Goal: Task Accomplishment & Management: Use online tool/utility

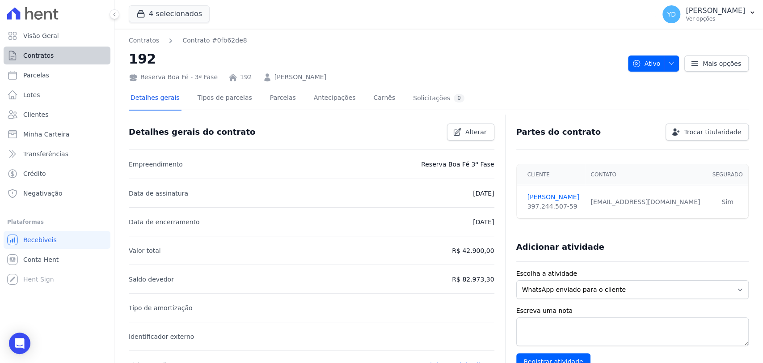
scroll to position [296, 0]
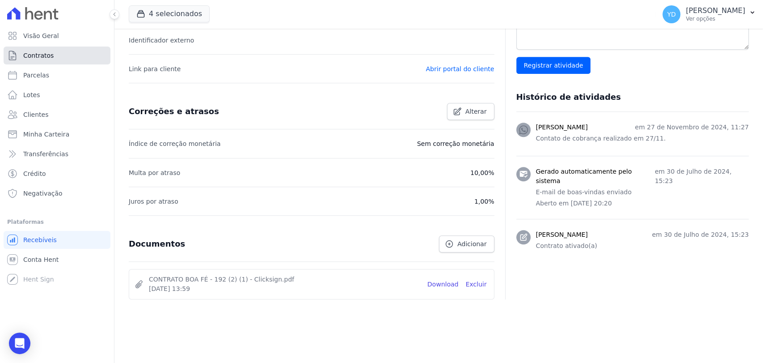
click at [80, 49] on link "Contratos" at bounding box center [57, 56] width 107 height 18
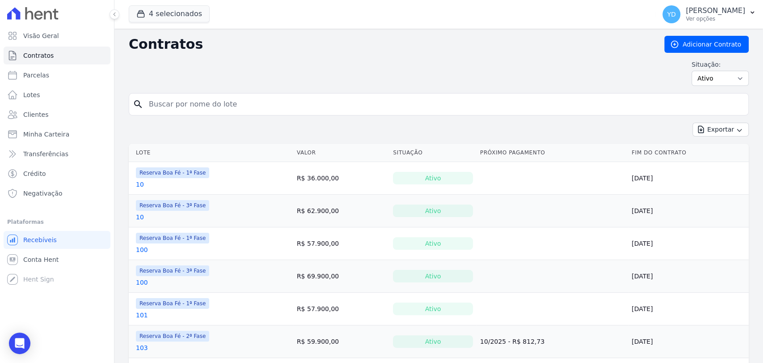
click at [244, 107] on input "search" at bounding box center [444, 104] width 601 height 18
type input "119"
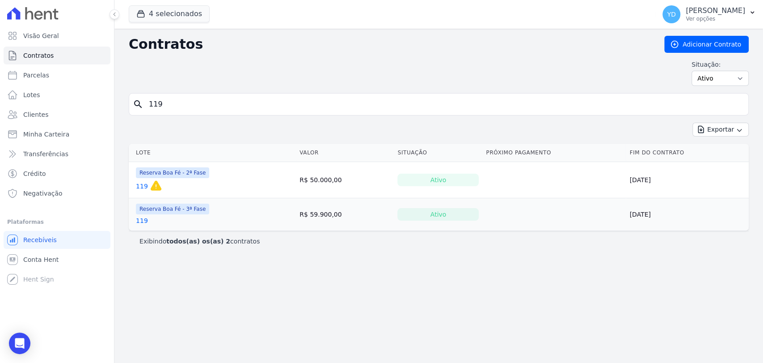
drag, startPoint x: 340, startPoint y: 282, endPoint x: 262, endPoint y: 243, distance: 87.4
click at [340, 278] on div "Contratos Adicionar Contrato Situação: Ativo Todos Pausado Distratado Rascunho …" at bounding box center [438, 196] width 649 height 334
click at [334, 281] on div "Contratos Adicionar Contrato Situação: Ativo Todos Pausado Distratado Rascunho …" at bounding box center [438, 196] width 649 height 334
click at [737, 131] on icon "button" at bounding box center [739, 130] width 7 height 7
click at [277, 47] on h2 "Contratos" at bounding box center [389, 44] width 521 height 16
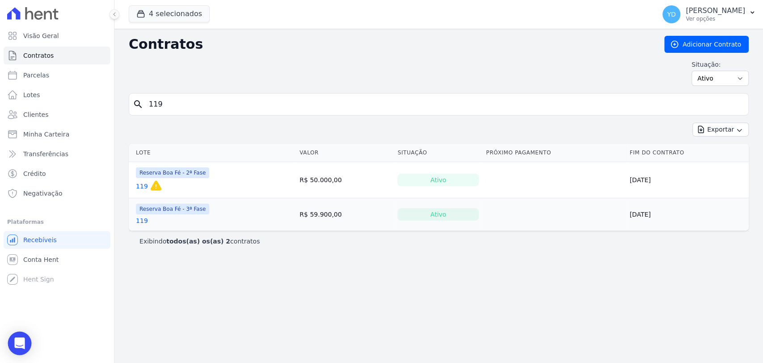
click at [14, 336] on div "Open Intercom Messenger" at bounding box center [20, 343] width 24 height 24
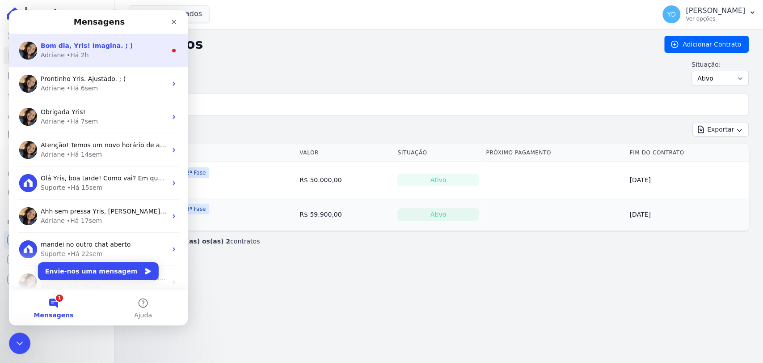
click at [99, 45] on span "Bom dia, Yris! Imagina. ; )" at bounding box center [87, 45] width 92 height 7
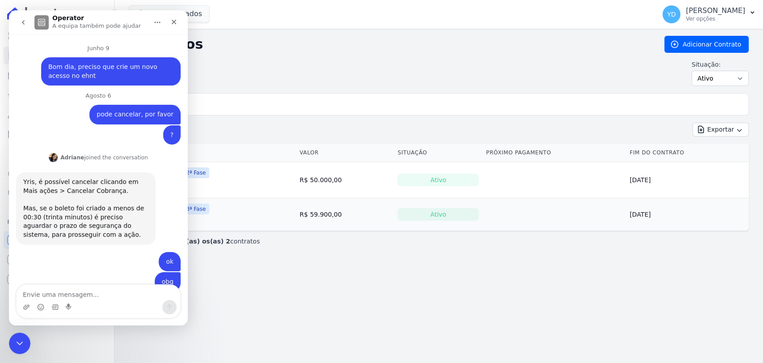
scroll to position [22, 0]
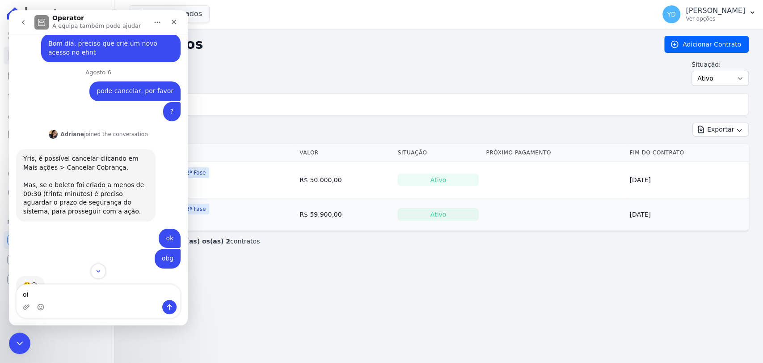
type textarea "oii"
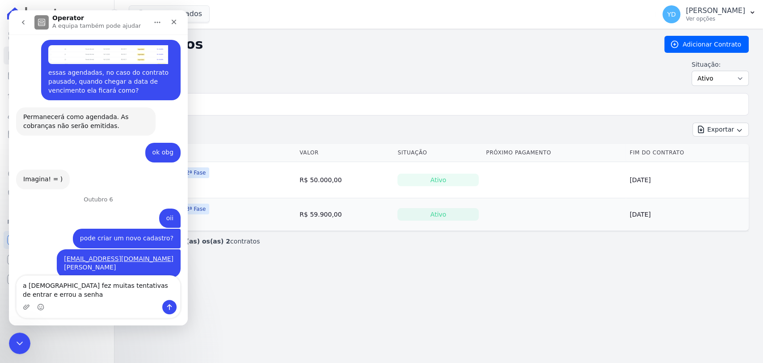
scroll to position [8625, 0]
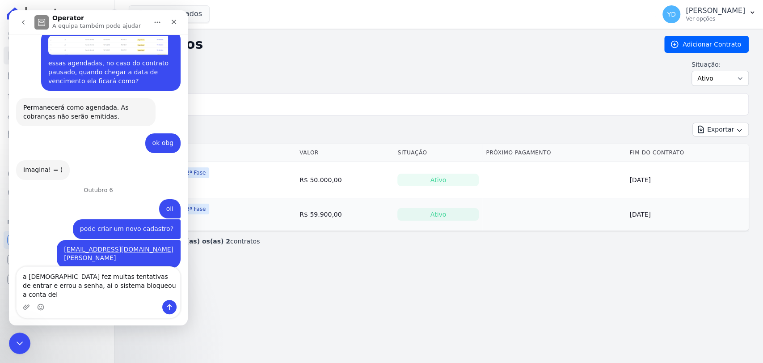
type textarea "a franciane fez muitas tentativas de entrar e errou a senha, ai o sistema bloqu…"
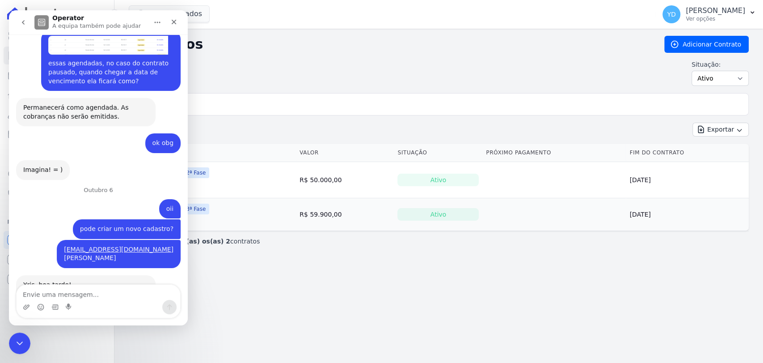
scroll to position [8654, 0]
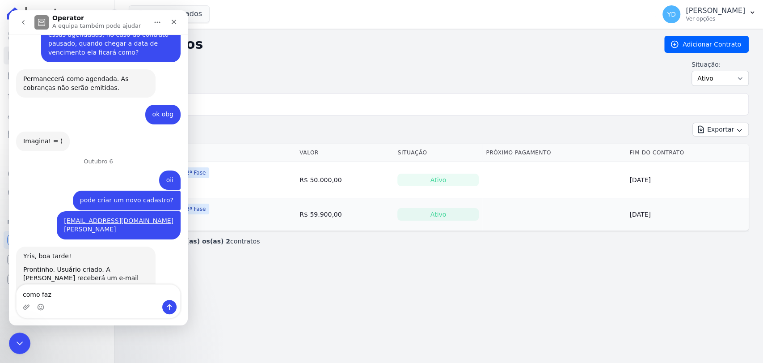
type textarea "como faz?"
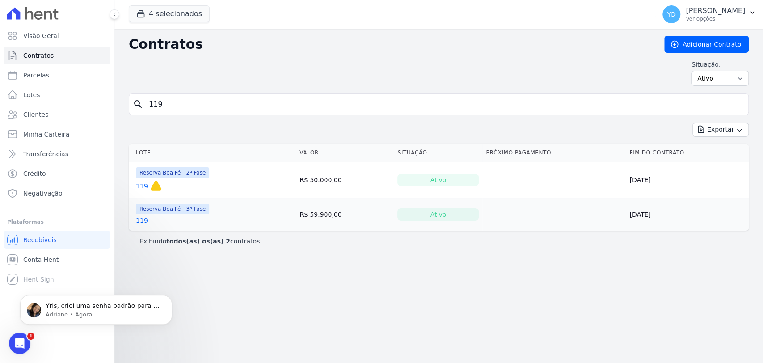
scroll to position [8739, 0]
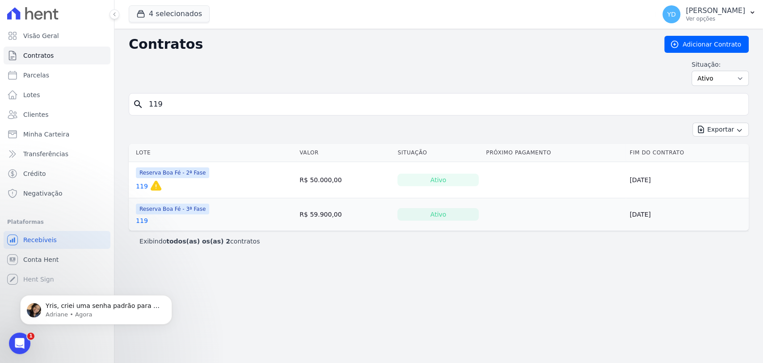
click at [159, 106] on input "119" at bounding box center [444, 104] width 601 height 18
type input "144"
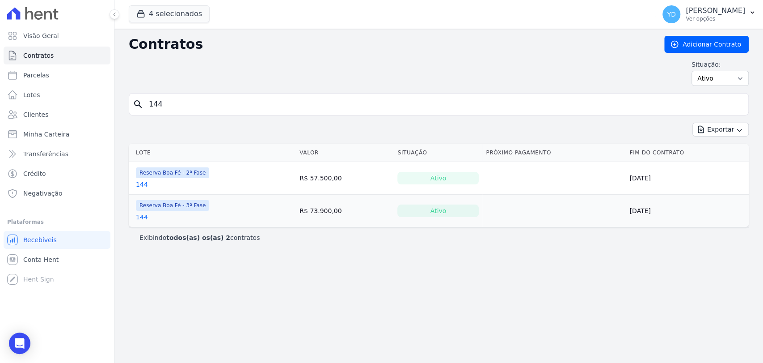
click at [143, 216] on link "144" at bounding box center [142, 216] width 12 height 9
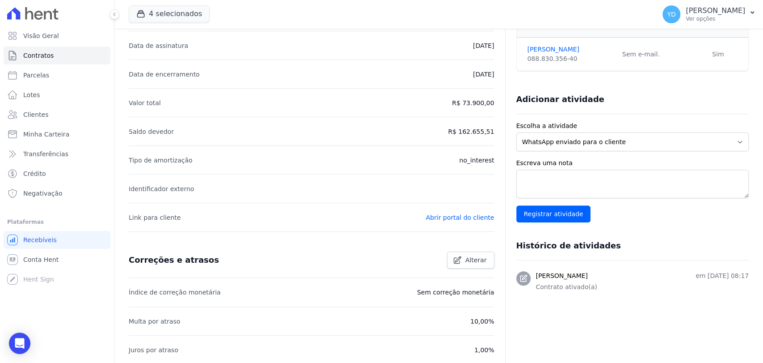
scroll to position [326, 0]
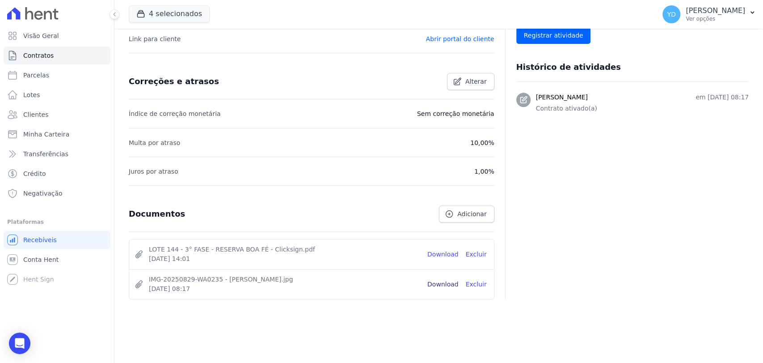
click at [444, 282] on link "Download" at bounding box center [442, 283] width 31 height 9
click at [57, 51] on link "Contratos" at bounding box center [57, 56] width 107 height 18
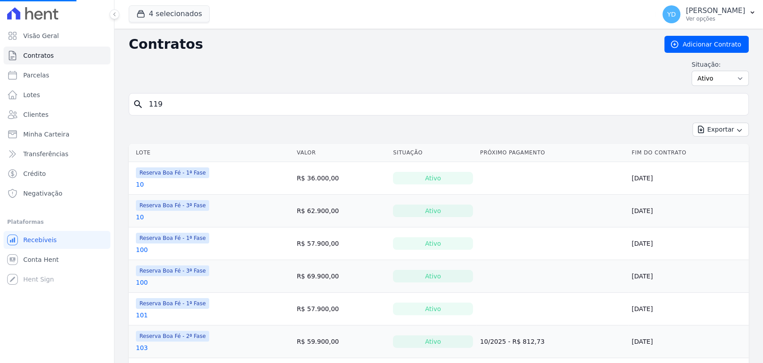
click at [171, 107] on input "119" at bounding box center [444, 104] width 601 height 18
click at [171, 107] on input "search" at bounding box center [444, 104] width 601 height 18
type input "174"
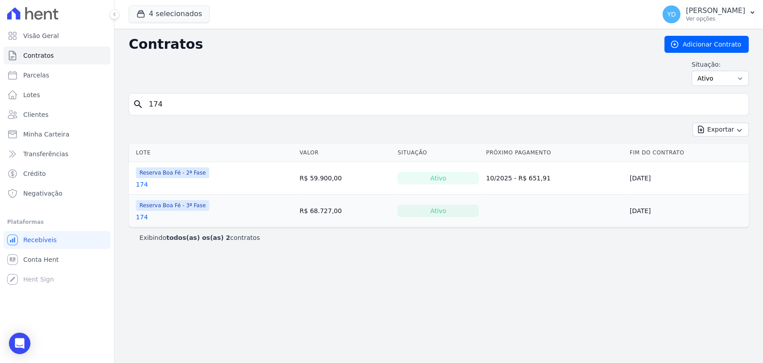
drag, startPoint x: 205, startPoint y: 90, endPoint x: 204, endPoint y: 96, distance: 5.4
click at [205, 90] on div "Contratos Adicionar Contrato Situação: Ativo Todos Pausado Distratado Rascunho …" at bounding box center [439, 64] width 620 height 57
click at [204, 106] on input "174" at bounding box center [444, 104] width 601 height 18
click at [196, 100] on input "search" at bounding box center [444, 104] width 601 height 18
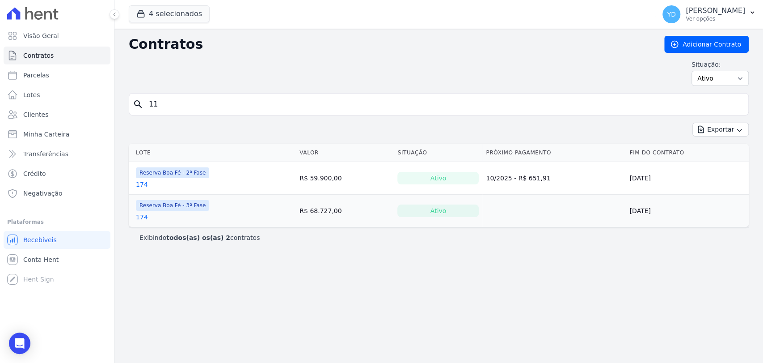
type input "11"
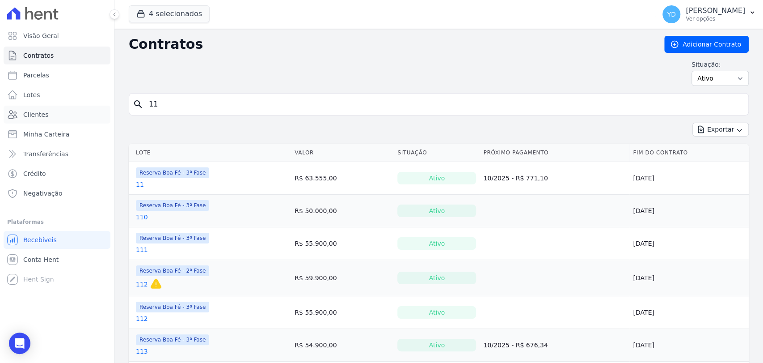
drag, startPoint x: 75, startPoint y: 109, endPoint x: 78, endPoint y: 105, distance: 5.2
click at [75, 109] on link "Clientes" at bounding box center [57, 115] width 107 height 18
click at [180, 108] on input "11" at bounding box center [444, 104] width 601 height 18
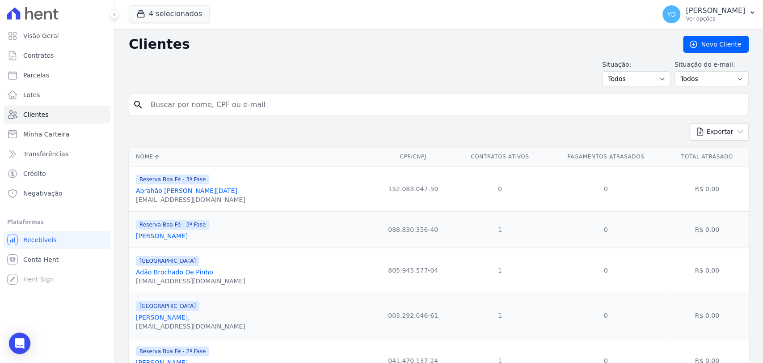
click at [180, 108] on input "search" at bounding box center [445, 105] width 600 height 18
type input "fabio henrique"
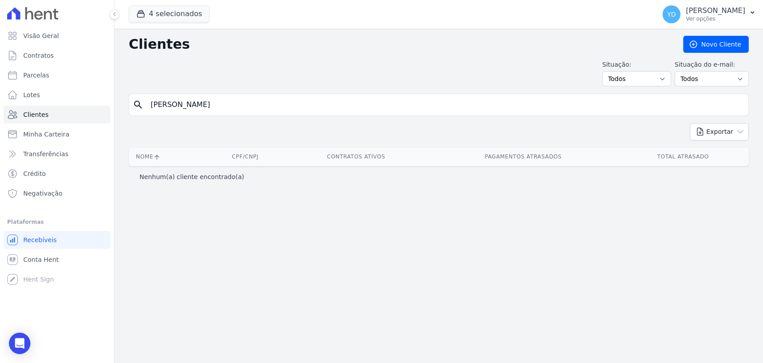
click at [180, 104] on input "fabio henrique" at bounding box center [445, 105] width 600 height 18
type input "fabio"
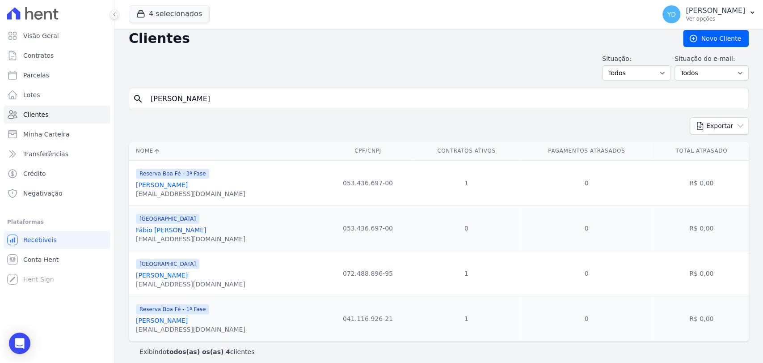
scroll to position [11, 0]
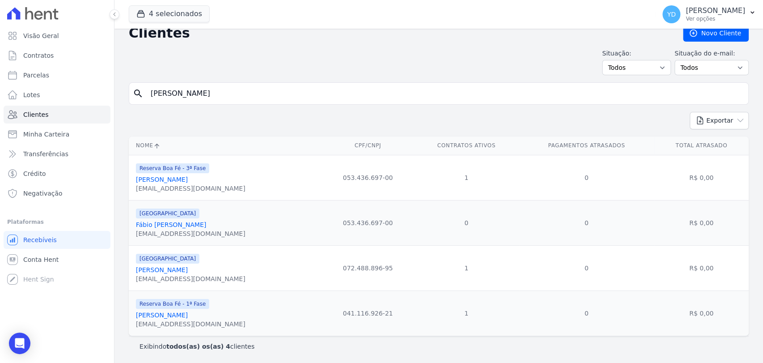
click at [185, 83] on div "search fabio" at bounding box center [439, 93] width 620 height 22
click at [184, 97] on input "fabio" at bounding box center [445, 94] width 600 height 18
click at [87, 57] on link "Contratos" at bounding box center [57, 56] width 107 height 18
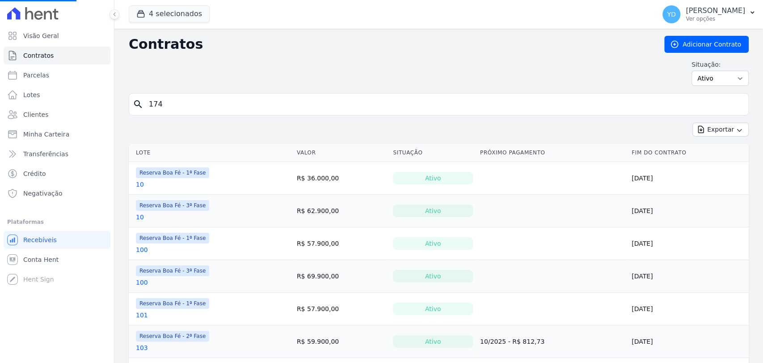
click at [197, 109] on input "174" at bounding box center [444, 104] width 601 height 18
click at [197, 109] on input "search" at bounding box center [444, 104] width 601 height 18
type input "86"
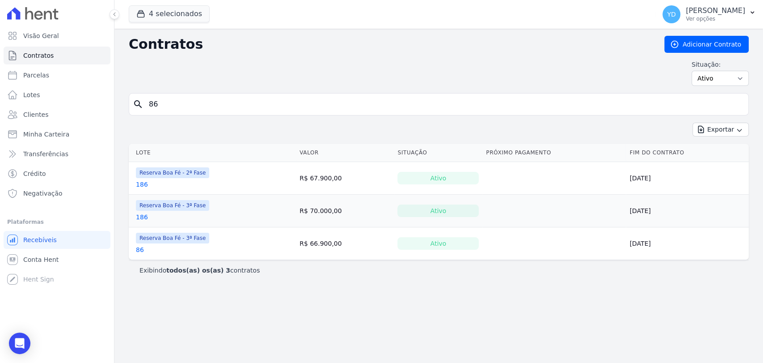
click at [138, 248] on link "86" at bounding box center [140, 249] width 8 height 9
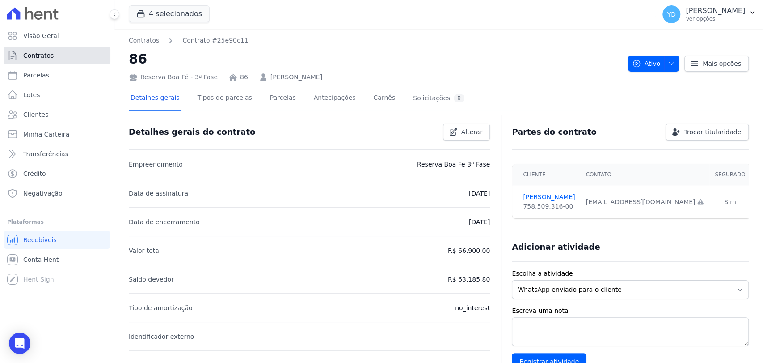
click at [88, 58] on link "Contratos" at bounding box center [57, 56] width 107 height 18
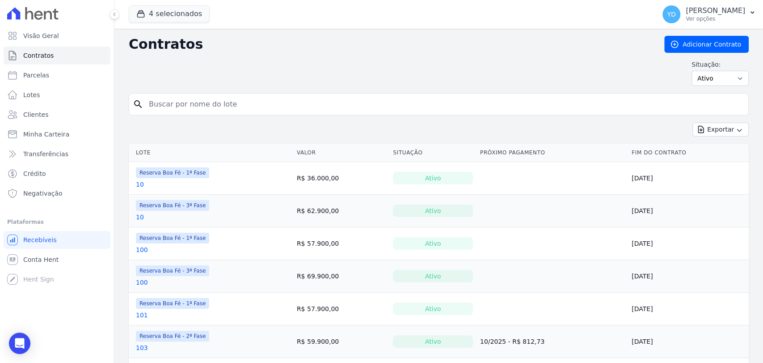
click at [207, 113] on div "search" at bounding box center [439, 104] width 620 height 22
click at [206, 108] on input "search" at bounding box center [444, 104] width 601 height 18
type input "174"
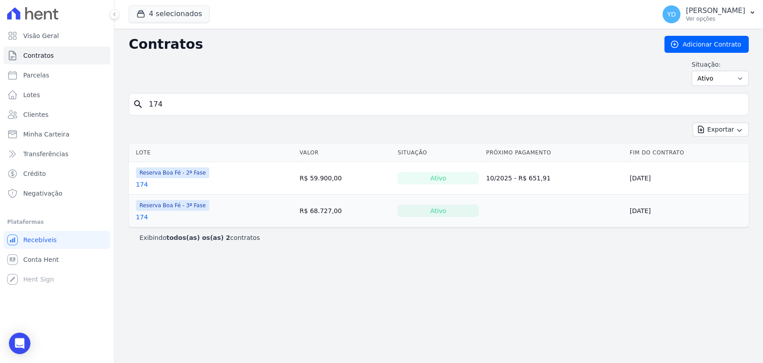
click at [142, 214] on link "174" at bounding box center [142, 216] width 12 height 9
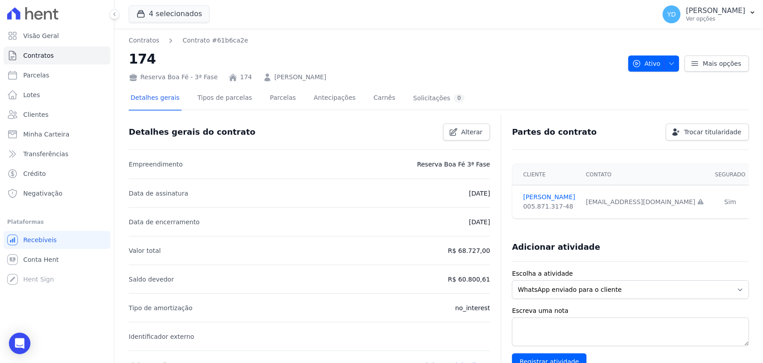
scroll to position [326, 0]
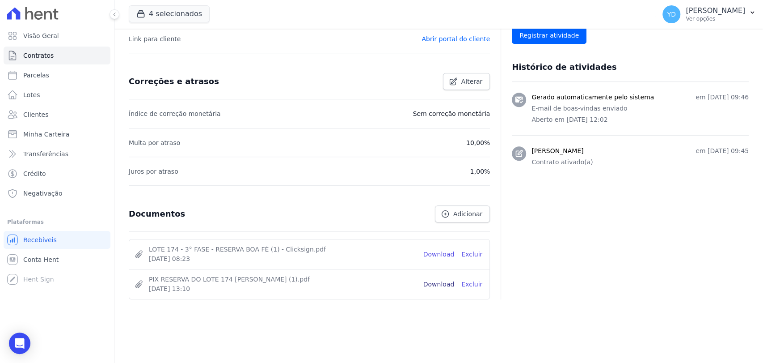
click at [447, 282] on link "Download" at bounding box center [438, 283] width 31 height 9
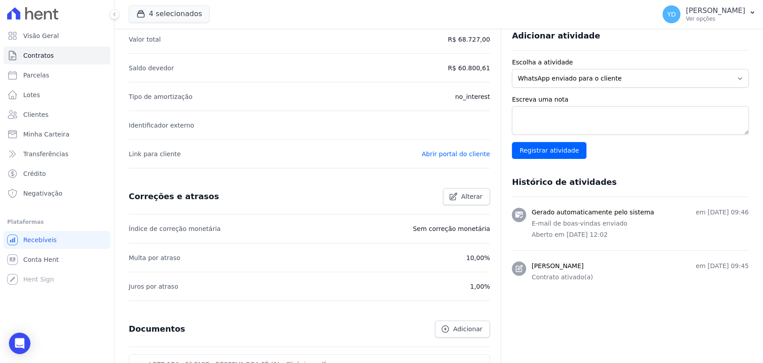
scroll to position [0, 0]
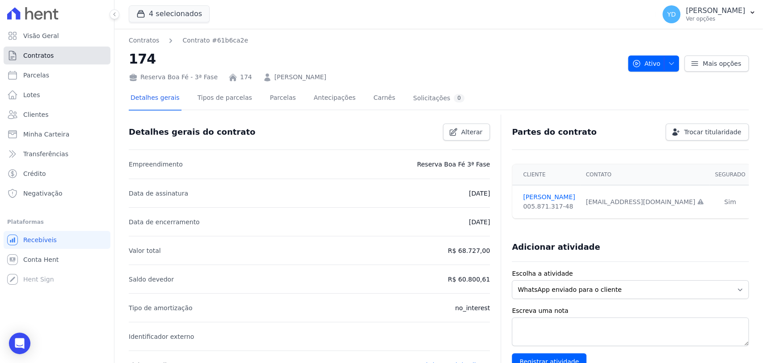
click at [67, 51] on link "Contratos" at bounding box center [57, 56] width 107 height 18
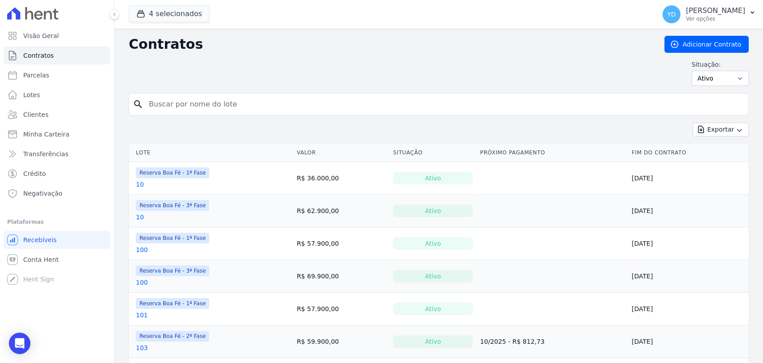
click at [195, 105] on input "search" at bounding box center [444, 104] width 601 height 18
type input "11"
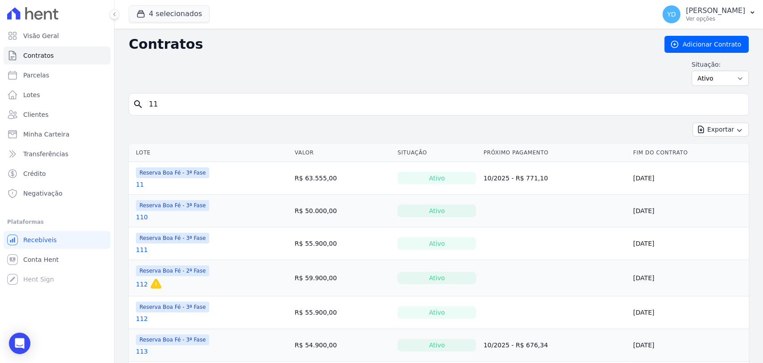
click at [137, 182] on link "11" at bounding box center [140, 184] width 8 height 9
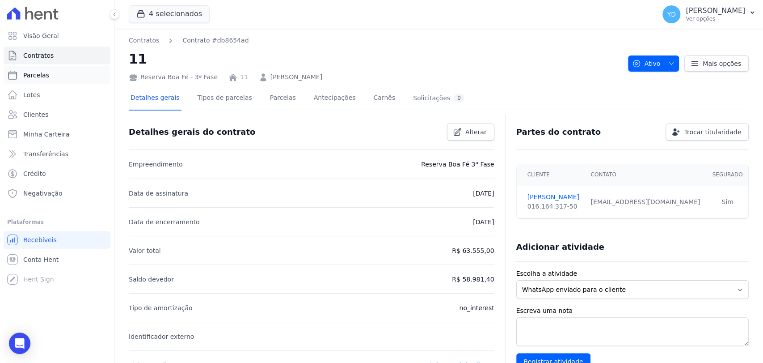
click at [65, 76] on link "Parcelas" at bounding box center [57, 75] width 107 height 18
select select
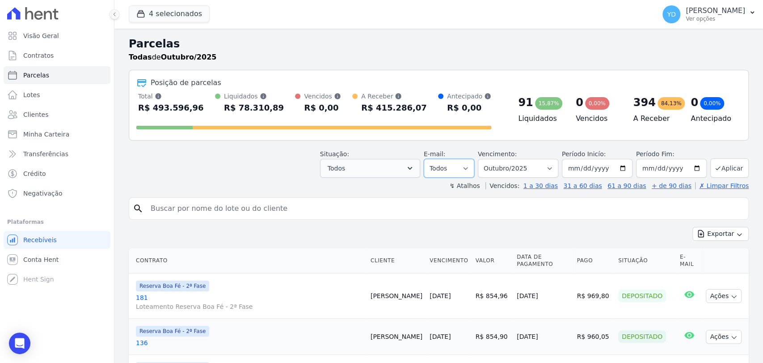
drag, startPoint x: 467, startPoint y: 170, endPoint x: 409, endPoint y: 166, distance: 57.8
click at [465, 169] on select "Todos Lido Não-lido" at bounding box center [449, 168] width 51 height 19
click at [398, 165] on button "Todos" at bounding box center [370, 168] width 100 height 19
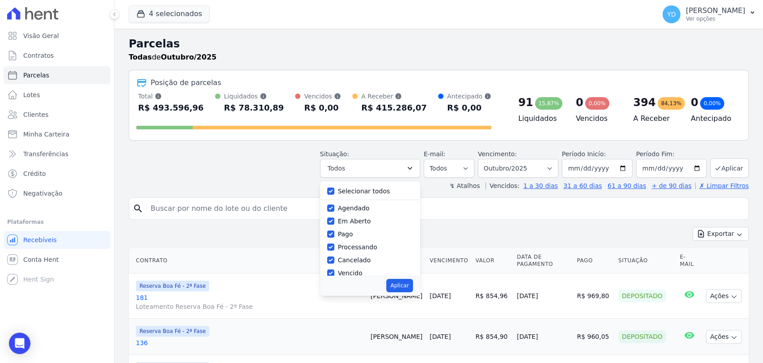
click at [361, 192] on label "Selecionar todos" at bounding box center [364, 190] width 52 height 7
click at [334, 192] on input "Selecionar todos" at bounding box center [330, 190] width 7 height 7
checkbox input "false"
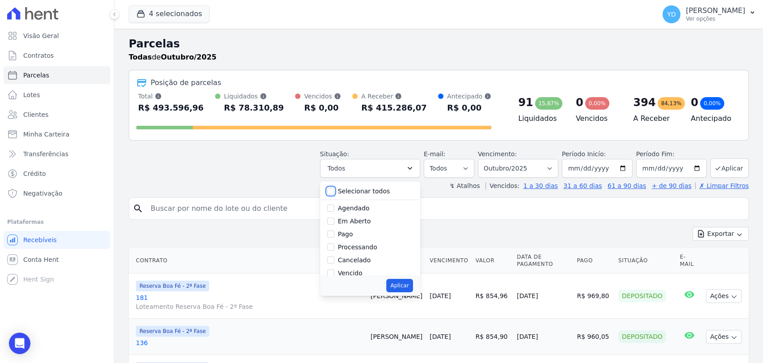
checkbox input "false"
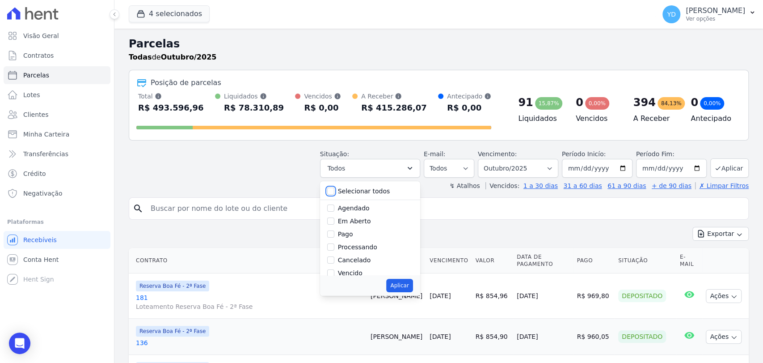
checkbox input "false"
click at [361, 251] on label "Pago por fora" at bounding box center [359, 252] width 42 height 7
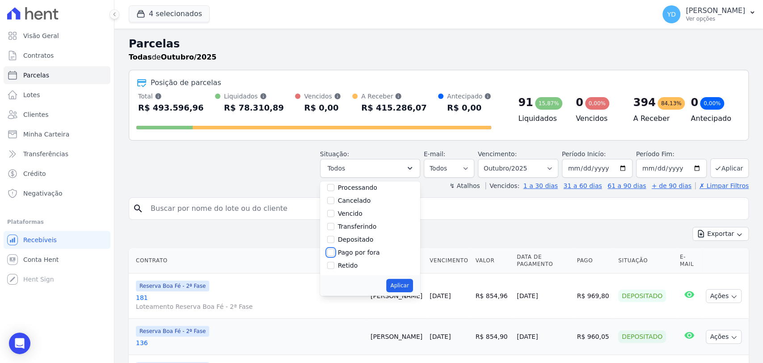
click at [334, 251] on input "Pago por fora" at bounding box center [330, 252] width 7 height 7
checkbox input "true"
click at [411, 288] on button "Aplicar" at bounding box center [399, 285] width 26 height 13
select select "paid_externally"
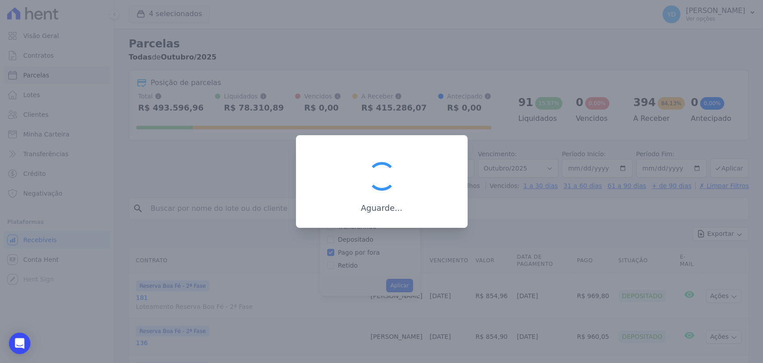
scroll to position [47, 0]
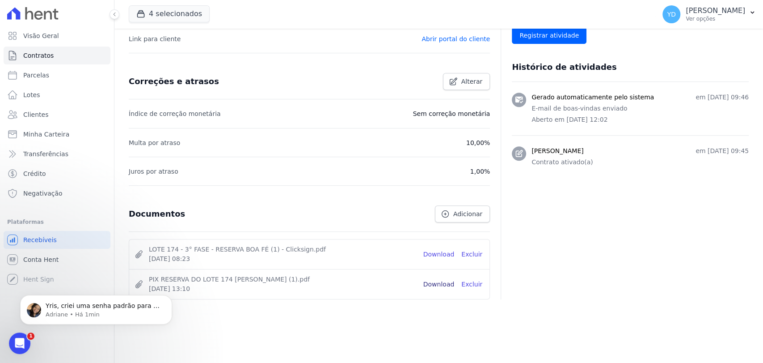
click at [444, 280] on link "Download" at bounding box center [438, 283] width 31 height 9
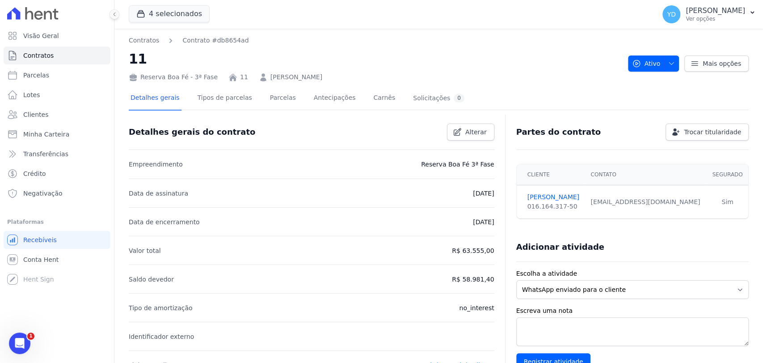
scroll to position [326, 0]
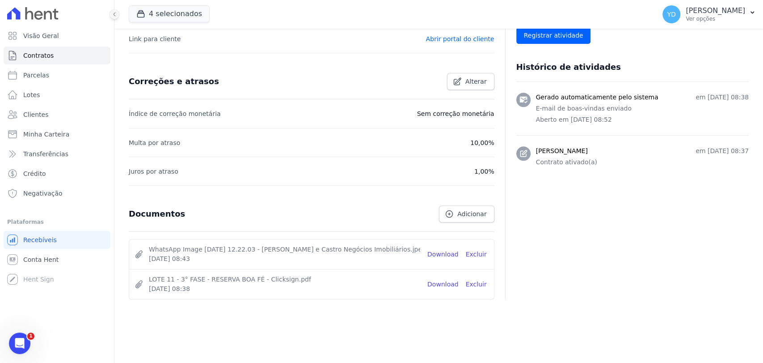
drag, startPoint x: 442, startPoint y: 252, endPoint x: 500, endPoint y: 213, distance: 69.6
click at [442, 252] on link "Download" at bounding box center [442, 254] width 31 height 9
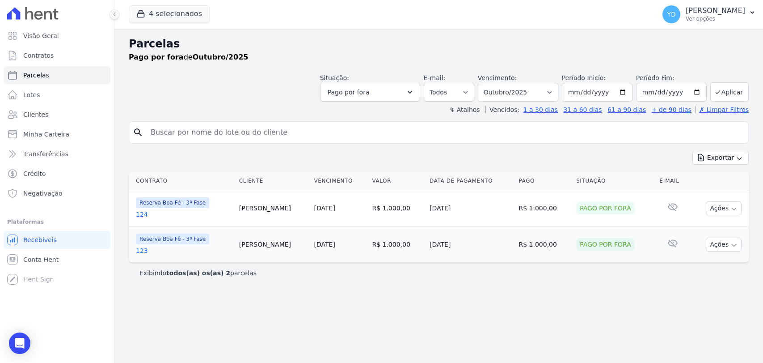
select select
click at [517, 80] on label "Vencimento:" at bounding box center [497, 77] width 39 height 7
click at [519, 85] on select "Filtrar por período ──────── Todos os meses Abril/2022 Maio/2022 Junho/2022 Jul…" at bounding box center [518, 92] width 80 height 19
select select "08/2025"
click at [491, 83] on select "Filtrar por período ──────── Todos os meses Abril/2022 Maio/2022 Junho/2022 Jul…" at bounding box center [518, 92] width 80 height 19
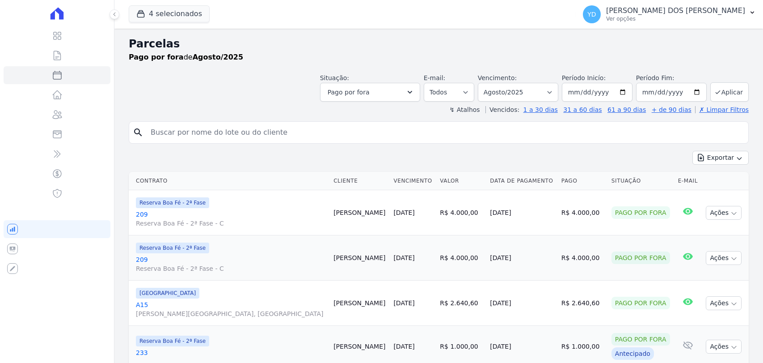
select select
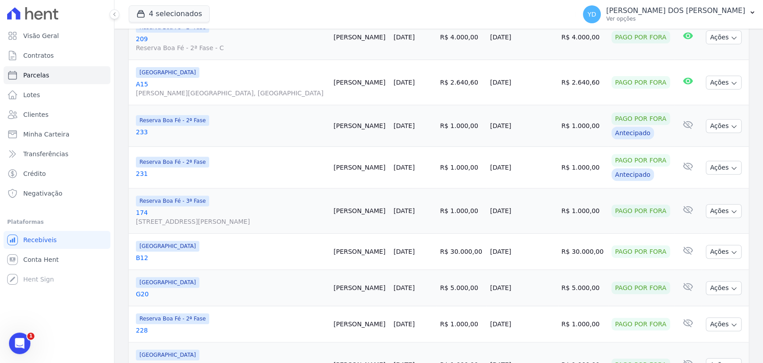
scroll to position [248, 0]
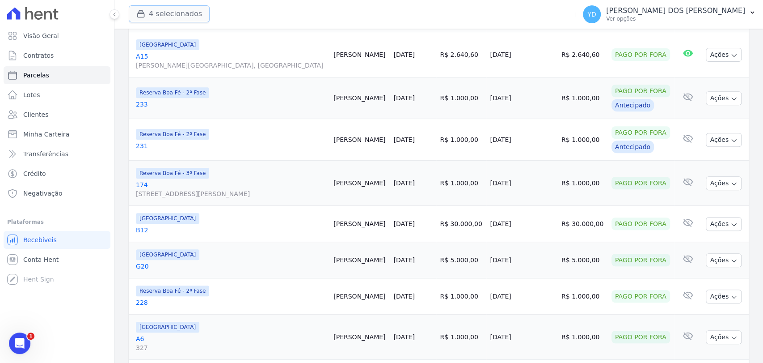
click at [179, 8] on button "4 selecionados" at bounding box center [169, 13] width 81 height 17
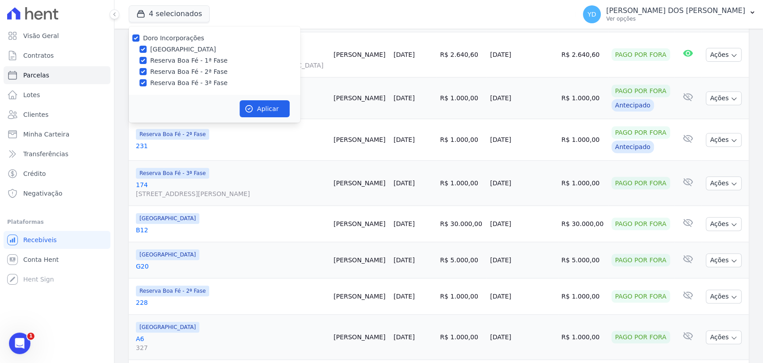
click at [186, 37] on label "Doro Incorporações" at bounding box center [173, 37] width 61 height 7
click at [140, 37] on input "Doro Incorporações" at bounding box center [135, 37] width 7 height 7
checkbox input "false"
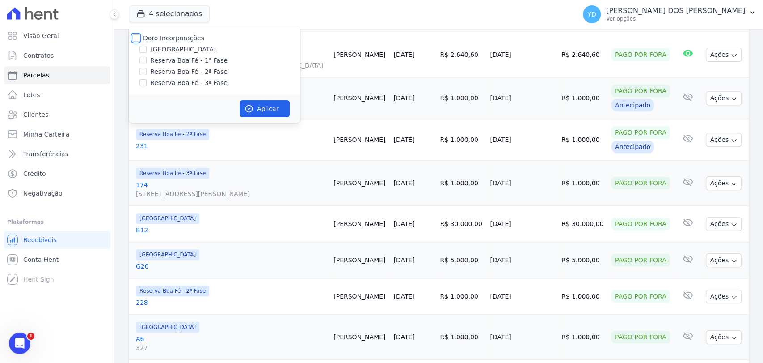
checkbox input "false"
click at [198, 87] on label "Reserva Boa Fé - 3ª Fase" at bounding box center [188, 82] width 77 height 9
click at [147, 86] on input "Reserva Boa Fé - 3ª Fase" at bounding box center [143, 82] width 7 height 7
checkbox input "true"
click at [263, 106] on button "Aplicar" at bounding box center [265, 108] width 50 height 17
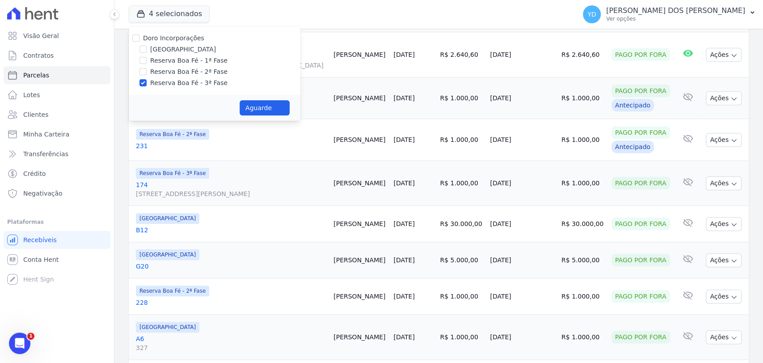
select select
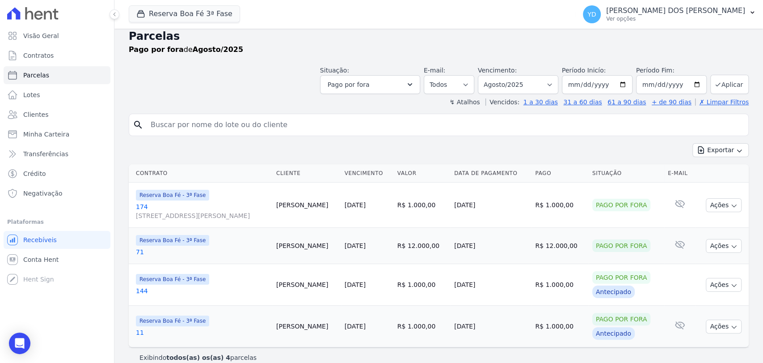
scroll to position [18, 0]
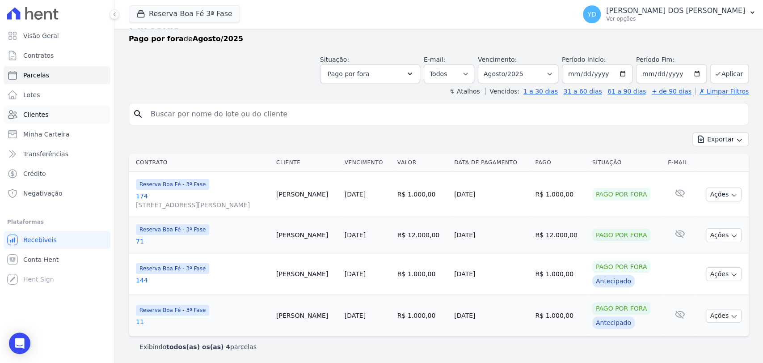
click at [70, 116] on link "Clientes" at bounding box center [57, 115] width 107 height 18
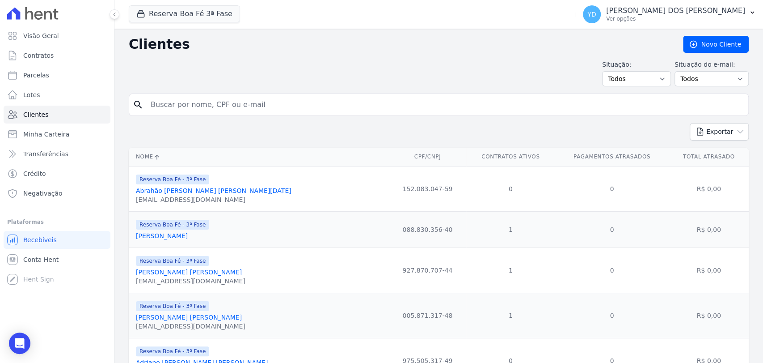
click at [197, 113] on input "search" at bounding box center [445, 105] width 600 height 18
type input "patricia"
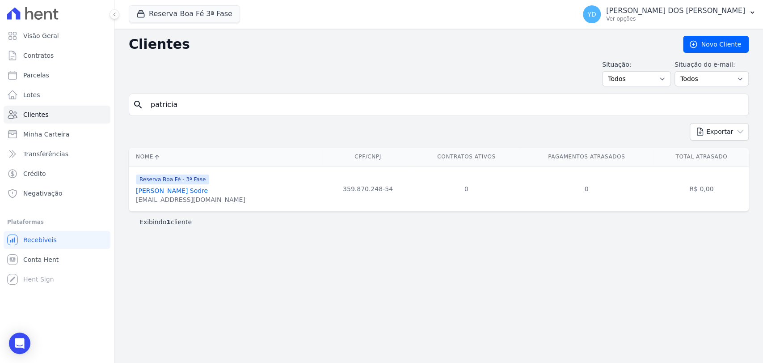
click at [183, 190] on link "Patrícia Costa Sodre" at bounding box center [172, 190] width 72 height 7
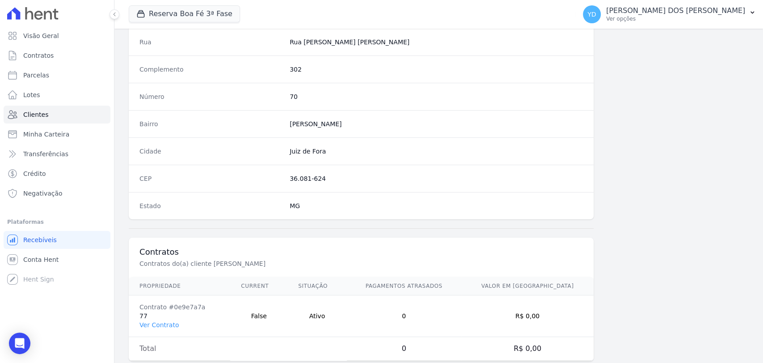
scroll to position [472, 0]
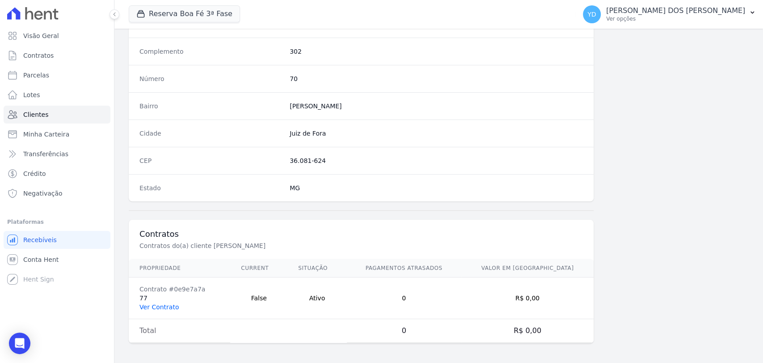
click at [162, 303] on link "Ver Contrato" at bounding box center [159, 306] width 39 height 7
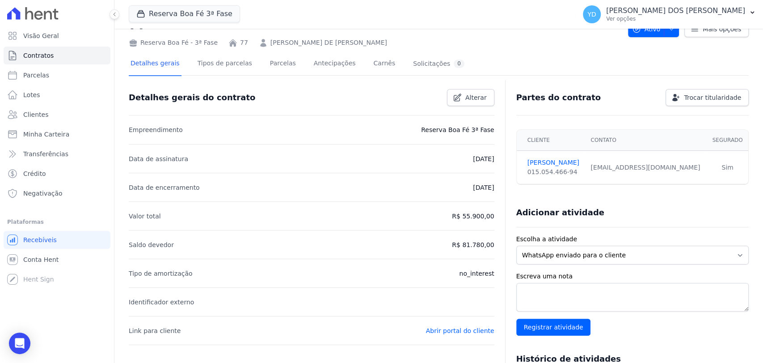
scroll to position [28, 0]
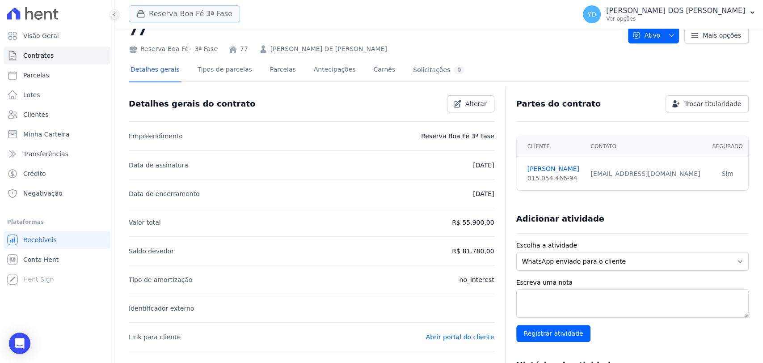
click at [178, 19] on button "Reserva Boa Fé 3ª Fase" at bounding box center [184, 13] width 111 height 17
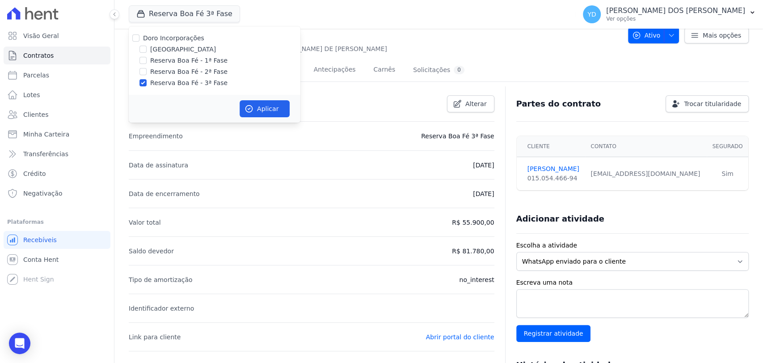
click at [183, 40] on label "Doro Incorporações" at bounding box center [173, 37] width 61 height 7
click at [140, 40] on input "Doro Incorporações" at bounding box center [135, 37] width 7 height 7
checkbox input "true"
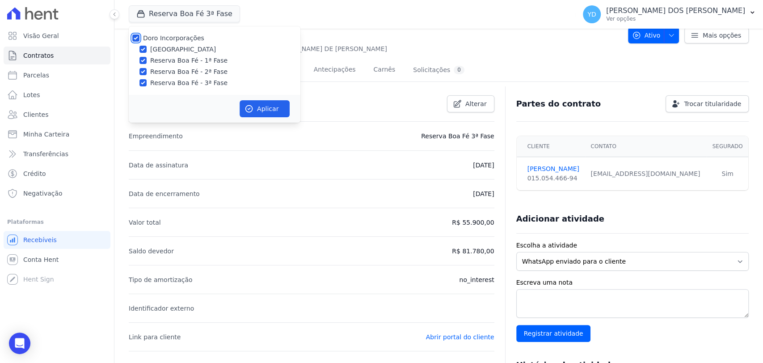
checkbox input "true"
click at [271, 111] on button "Aplicar" at bounding box center [265, 108] width 50 height 17
click at [80, 115] on link "Clientes" at bounding box center [57, 115] width 107 height 18
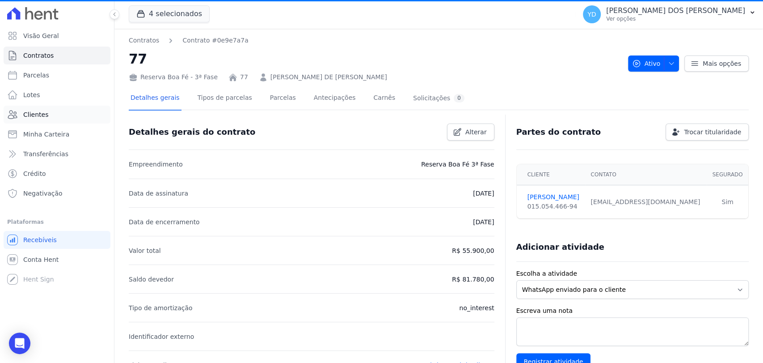
click at [60, 119] on link "Clientes" at bounding box center [57, 115] width 107 height 18
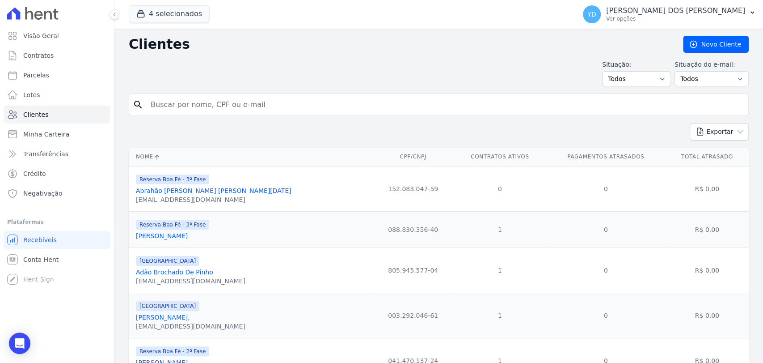
click at [84, 115] on link "Clientes" at bounding box center [57, 115] width 107 height 18
click at [195, 111] on input "search" at bounding box center [445, 105] width 600 height 18
type input "parma"
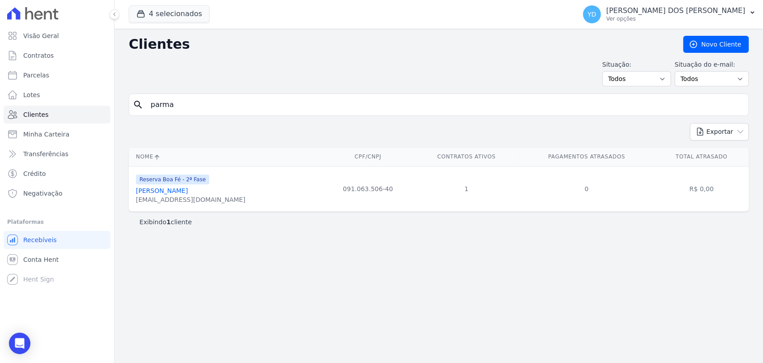
click at [203, 195] on div "patriciaparmaadv@gmail.com" at bounding box center [191, 199] width 110 height 9
click at [188, 187] on link "Patricia Ingrid Da Silva Parma" at bounding box center [162, 190] width 52 height 7
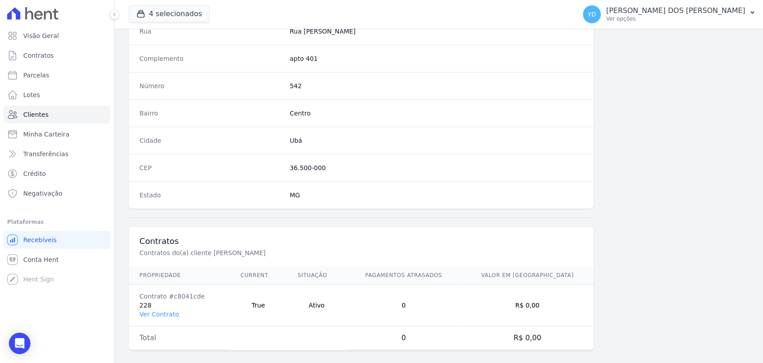
scroll to position [472, 0]
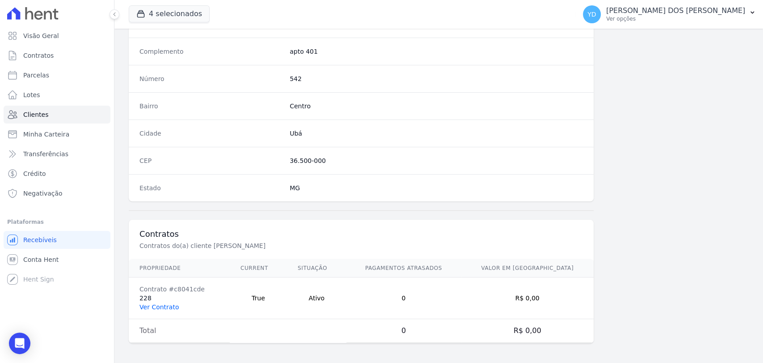
click at [154, 303] on link "Ver Contrato" at bounding box center [159, 306] width 39 height 7
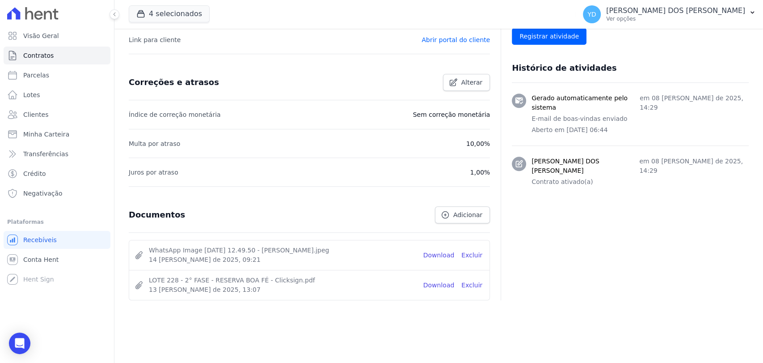
scroll to position [326, 0]
click at [432, 254] on link "Download" at bounding box center [438, 254] width 31 height 9
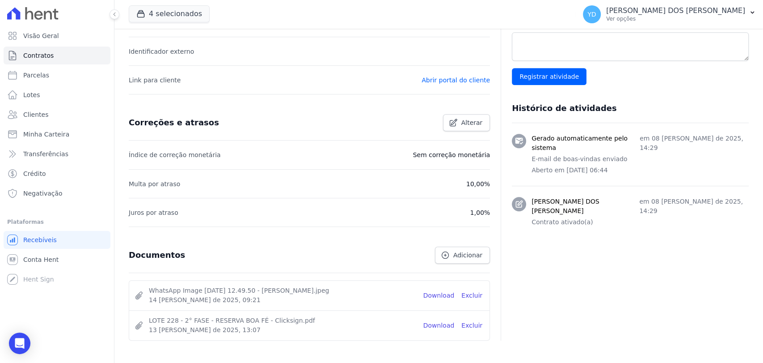
scroll to position [0, 0]
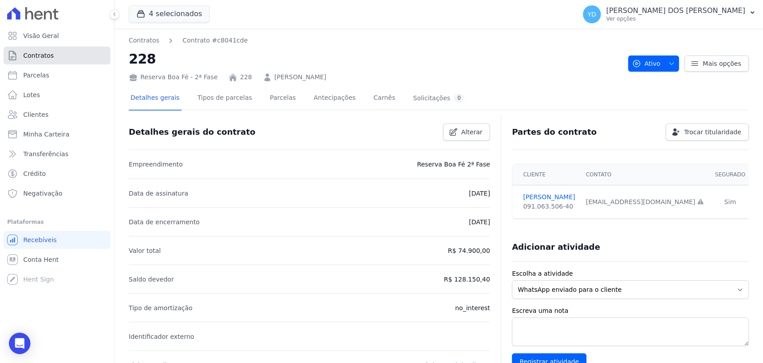
click at [87, 55] on link "Contratos" at bounding box center [57, 56] width 107 height 18
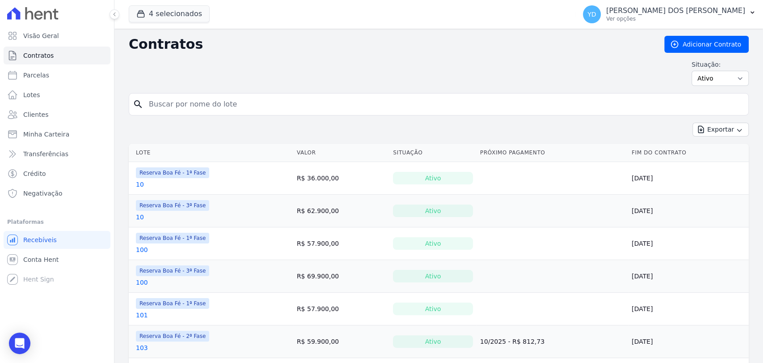
drag, startPoint x: 272, startPoint y: 102, endPoint x: 276, endPoint y: 97, distance: 6.6
click at [273, 102] on input "search" at bounding box center [444, 104] width 601 height 18
type input "24"
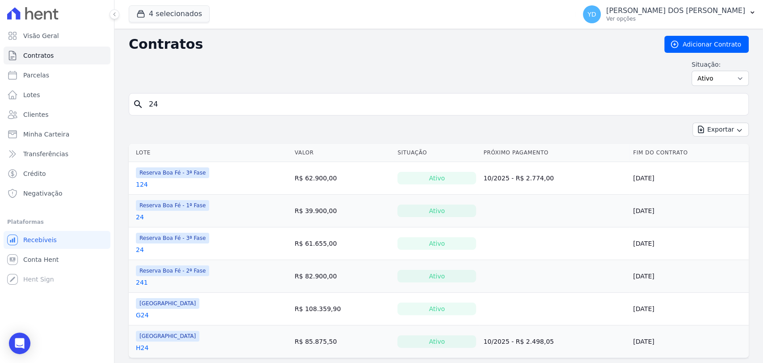
click at [140, 245] on link "24" at bounding box center [140, 249] width 8 height 9
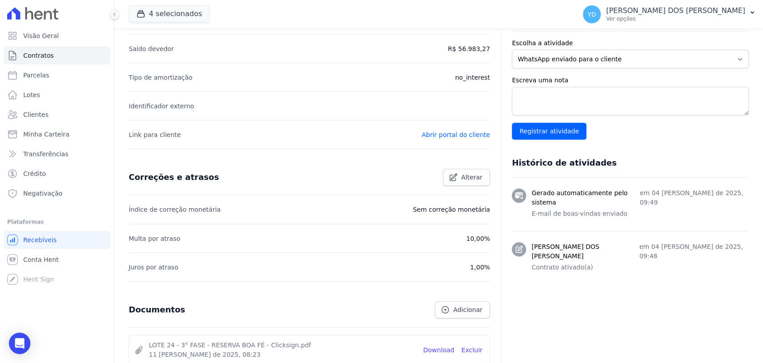
scroll to position [326, 0]
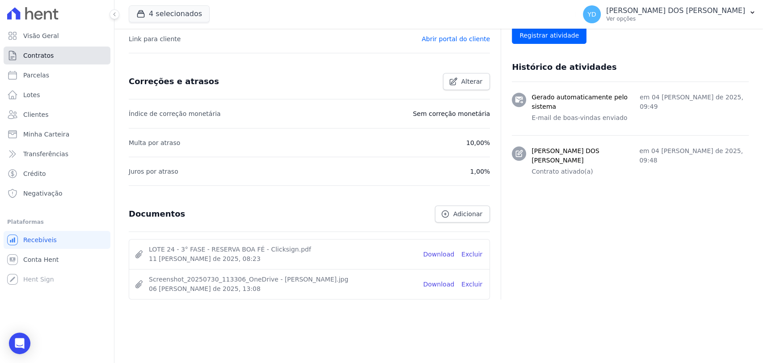
click at [93, 61] on link "Contratos" at bounding box center [57, 56] width 107 height 18
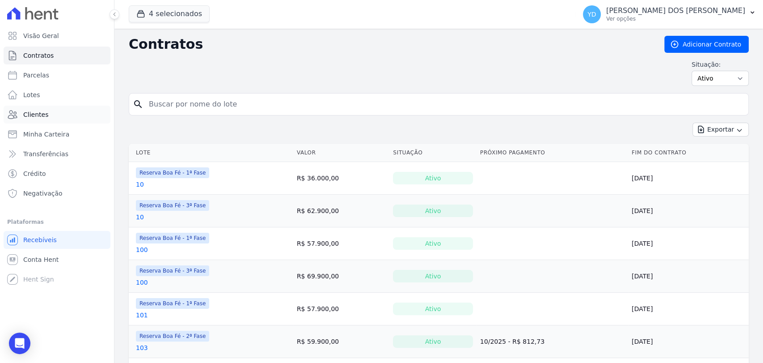
click at [71, 114] on link "Clientes" at bounding box center [57, 115] width 107 height 18
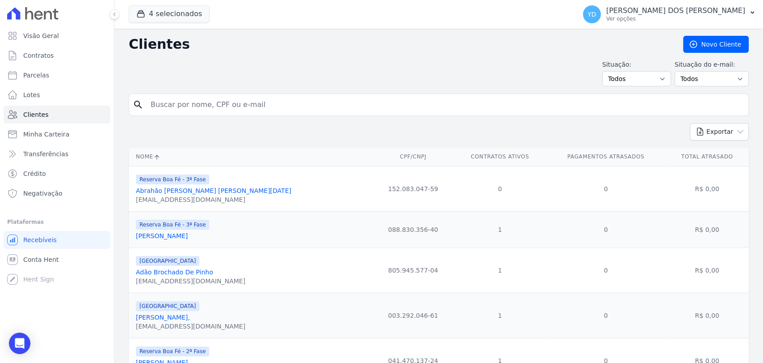
click at [179, 108] on input "search" at bounding box center [445, 105] width 600 height 18
type input "br"
click at [62, 77] on link "Parcelas" at bounding box center [57, 75] width 107 height 18
select select
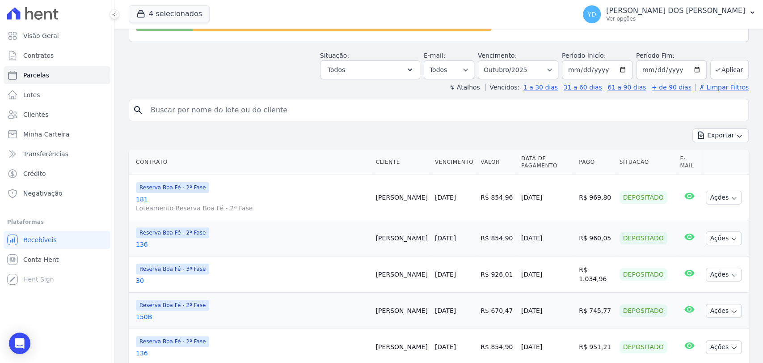
scroll to position [99, 0]
click at [460, 72] on select "Todos Lido Não-lido" at bounding box center [449, 68] width 51 height 19
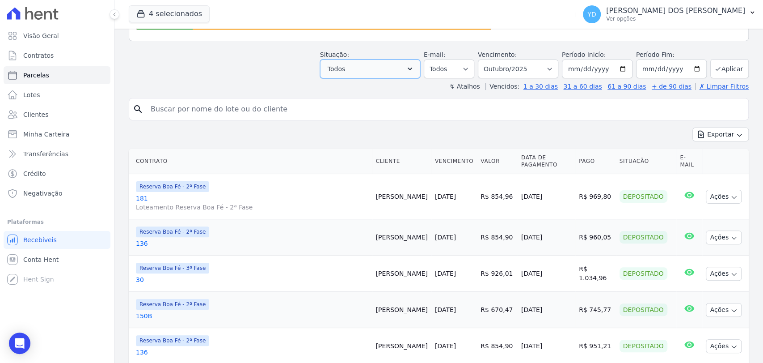
click at [377, 76] on button "Todos" at bounding box center [370, 68] width 100 height 19
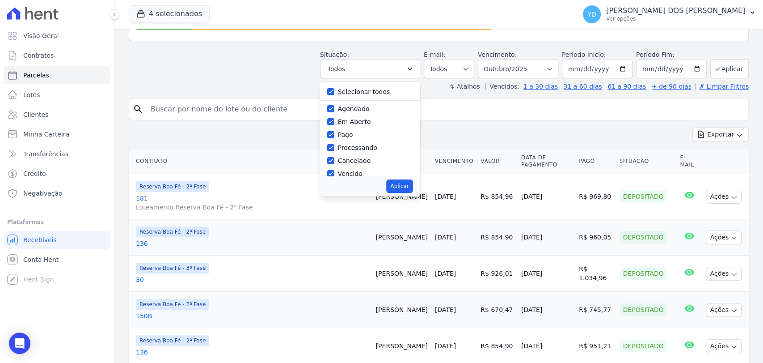
click at [362, 88] on label "Selecionar todos" at bounding box center [364, 91] width 52 height 7
click at [334, 88] on input "Selecionar todos" at bounding box center [330, 91] width 7 height 7
checkbox input "false"
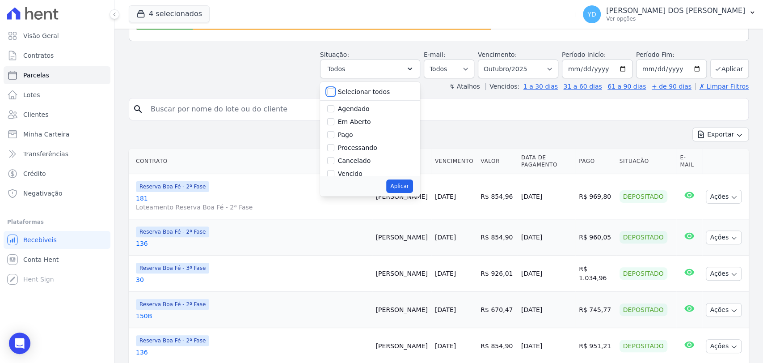
checkbox input "false"
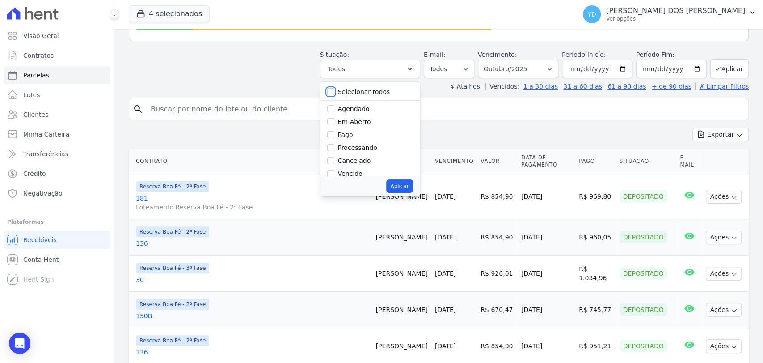
checkbox input "false"
click at [366, 152] on label "Pago por fora" at bounding box center [359, 152] width 42 height 7
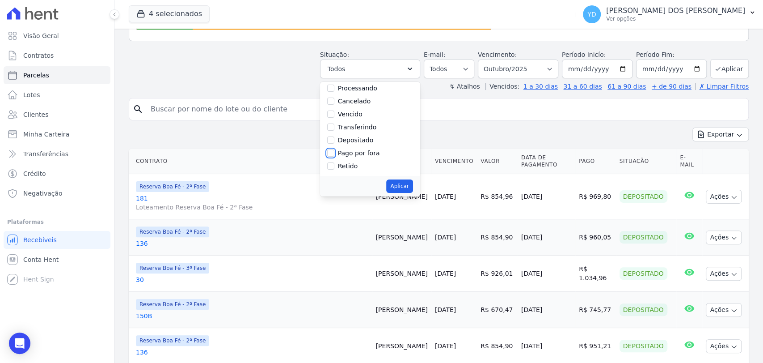
click at [334, 152] on input "Pago por fora" at bounding box center [330, 152] width 7 height 7
checkbox input "true"
click at [409, 186] on button "Aplicar" at bounding box center [399, 185] width 26 height 13
select select "paid_externally"
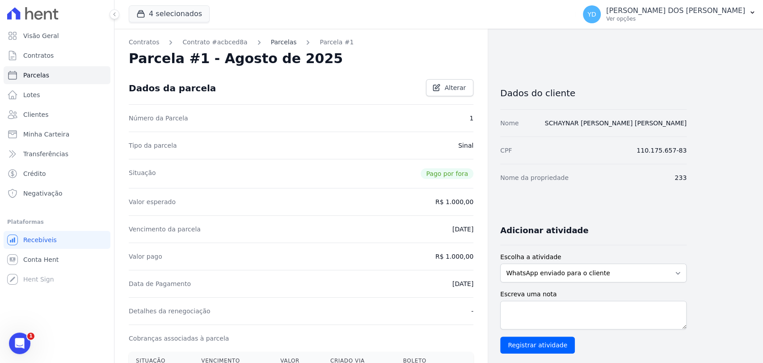
click at [282, 44] on link "Parcelas" at bounding box center [284, 42] width 26 height 9
click at [281, 44] on link "Parcelas" at bounding box center [284, 42] width 26 height 9
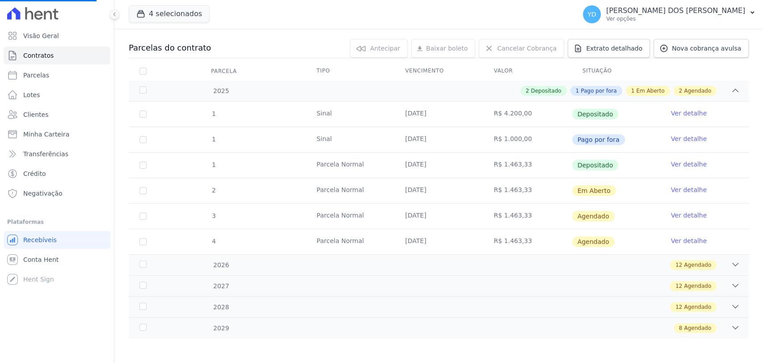
scroll to position [89, 0]
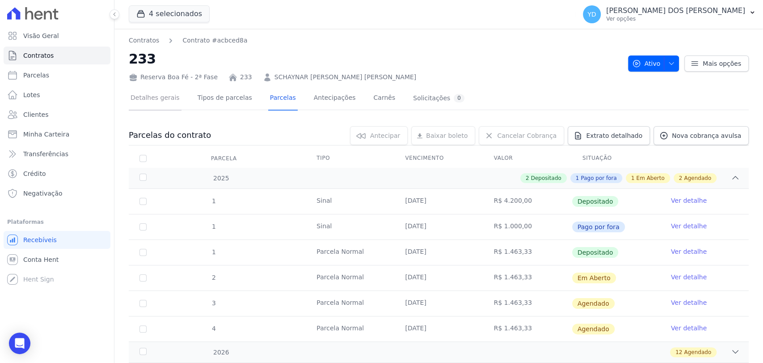
click at [142, 93] on link "Detalhes gerais" at bounding box center [155, 99] width 53 height 24
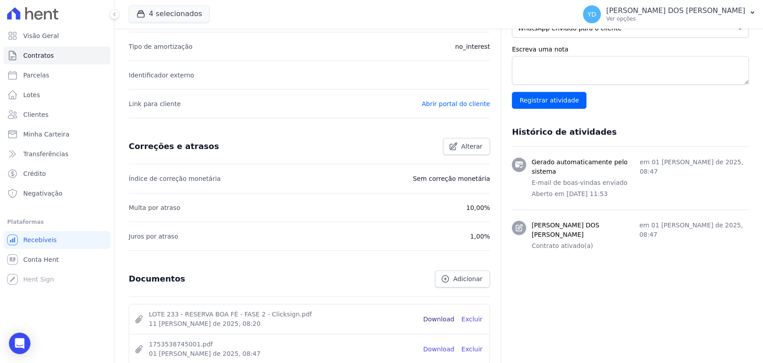
scroll to position [326, 0]
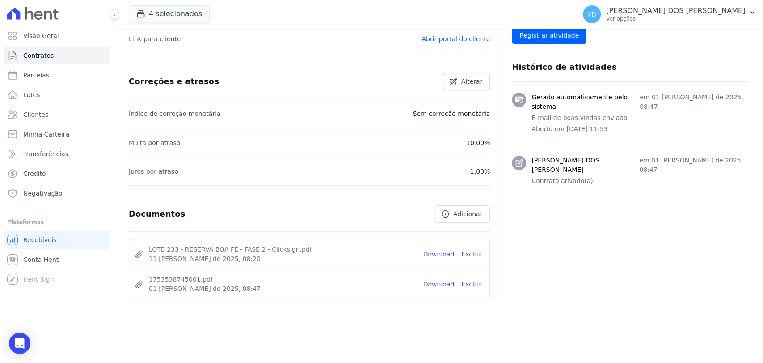
click at [441, 277] on li "1753538745001.pdf 01 de Agosto de 2025, 08:47 Download Excluir" at bounding box center [309, 284] width 360 height 30
click at [447, 282] on link "Download" at bounding box center [438, 283] width 31 height 9
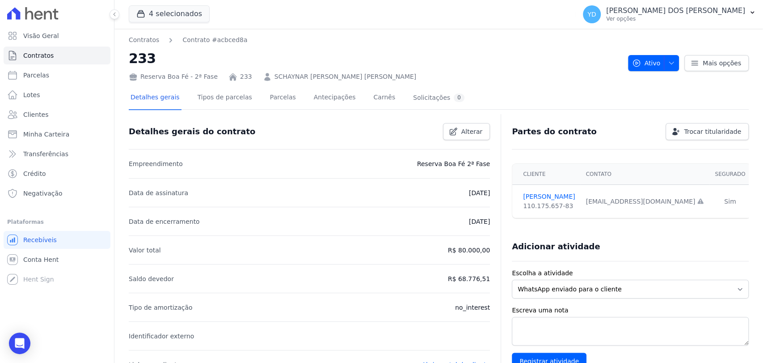
scroll to position [0, 0]
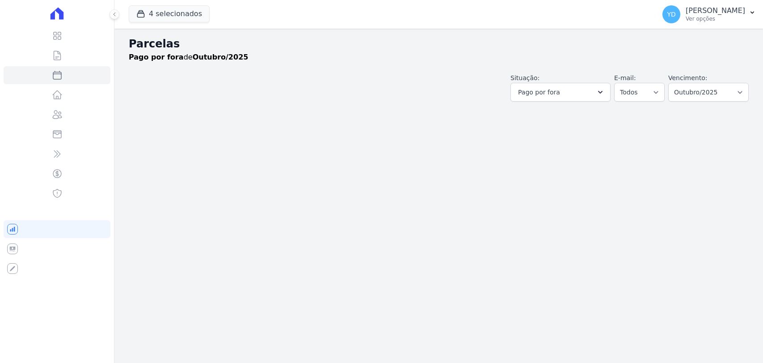
select select
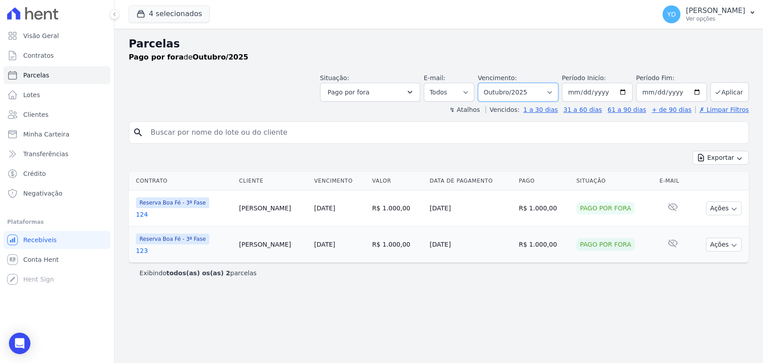
click at [525, 90] on select "[GEOGRAPHIC_DATA] por período ──────── Todos os meses Abril/2022 Maio/2022 Junh…" at bounding box center [518, 92] width 80 height 19
select select "08/2025"
click at [491, 83] on select "[GEOGRAPHIC_DATA] por período ──────── Todos os meses Abril/2022 Maio/2022 Junh…" at bounding box center [518, 92] width 80 height 19
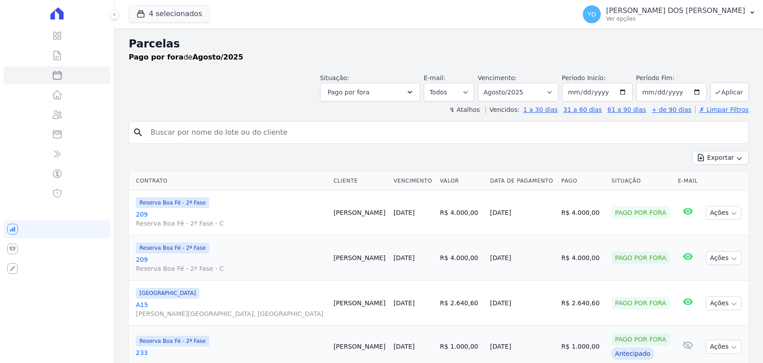
select select
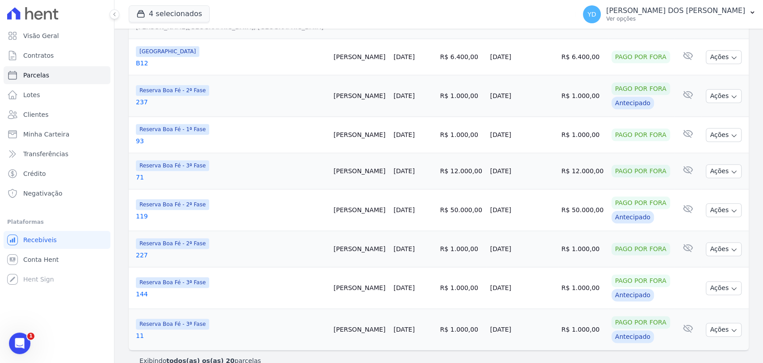
scroll to position [673, 0]
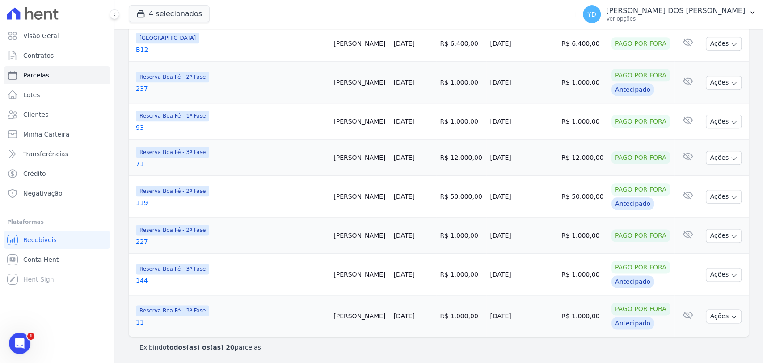
click at [139, 165] on link "71" at bounding box center [231, 163] width 190 height 9
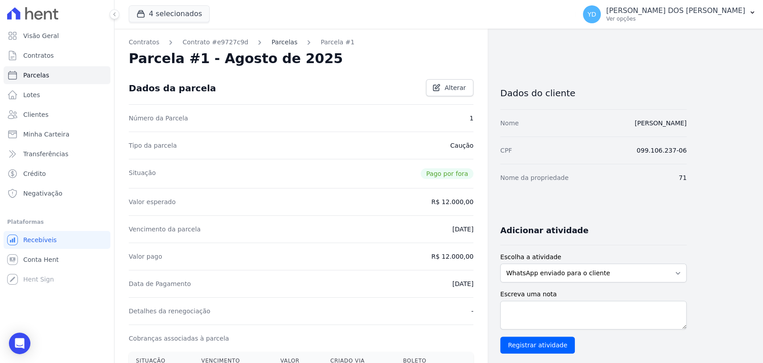
click at [271, 45] on link "Parcelas" at bounding box center [284, 42] width 26 height 9
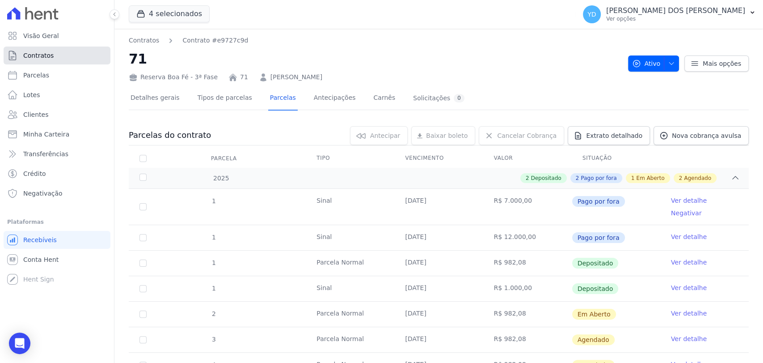
click at [41, 54] on span "Contratos" at bounding box center [38, 55] width 30 height 9
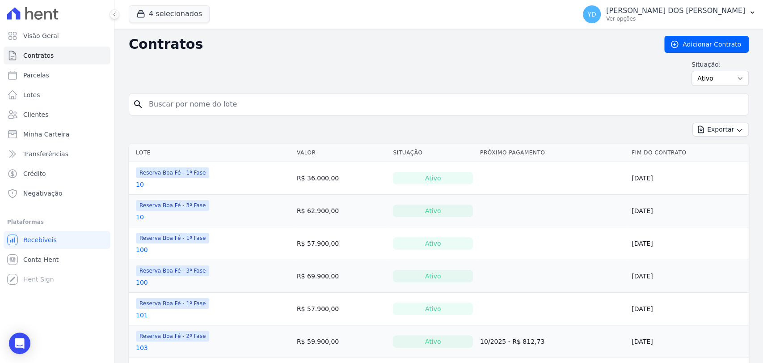
click at [218, 110] on input "search" at bounding box center [444, 104] width 601 height 18
type input "14"
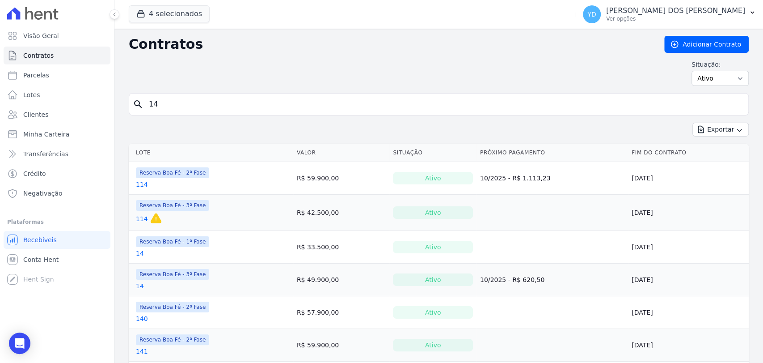
drag, startPoint x: 220, startPoint y: 107, endPoint x: 226, endPoint y: 114, distance: 9.5
click at [226, 114] on div "search 14" at bounding box center [439, 104] width 620 height 22
type input "144"
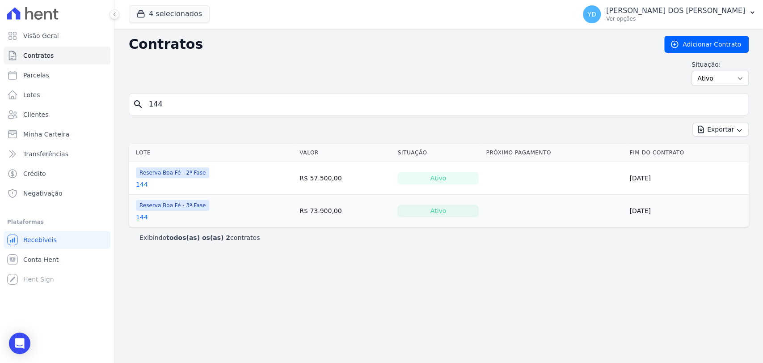
click at [142, 216] on link "144" at bounding box center [142, 216] width 12 height 9
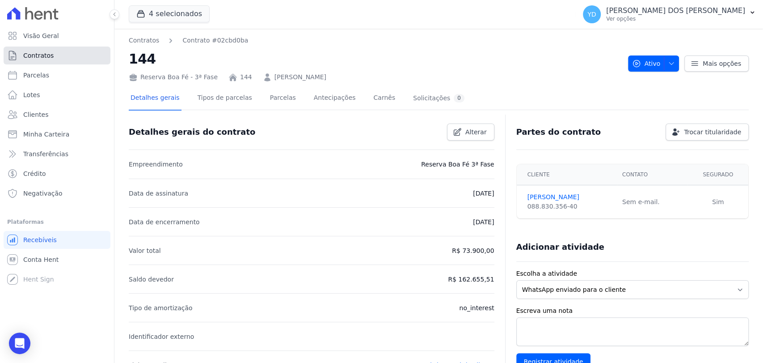
click at [93, 61] on link "Contratos" at bounding box center [57, 56] width 107 height 18
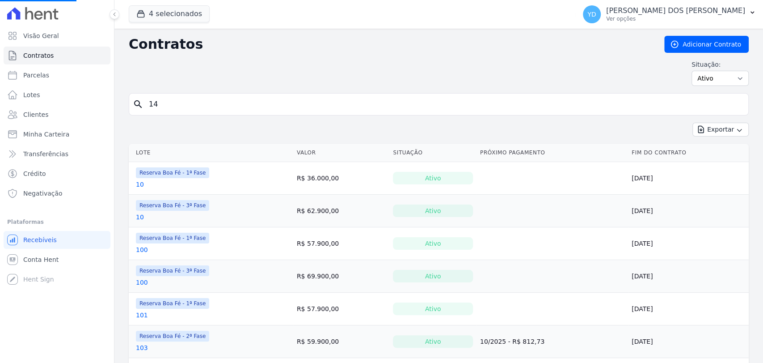
click at [210, 108] on input "14" at bounding box center [444, 104] width 601 height 18
click at [210, 108] on input "search" at bounding box center [444, 104] width 601 height 18
type input "werlei"
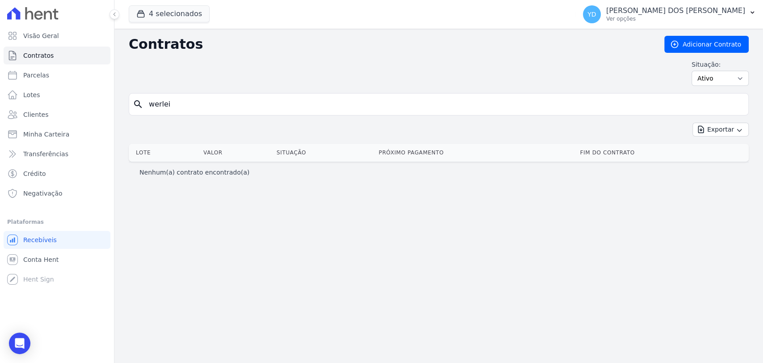
click at [204, 110] on input "werlei" at bounding box center [444, 104] width 601 height 18
click at [81, 119] on link "Clientes" at bounding box center [57, 115] width 107 height 18
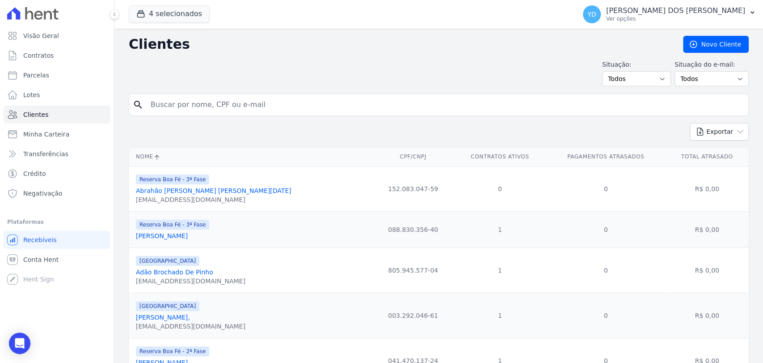
click at [182, 106] on input "search" at bounding box center [445, 105] width 600 height 18
type input "werlei"
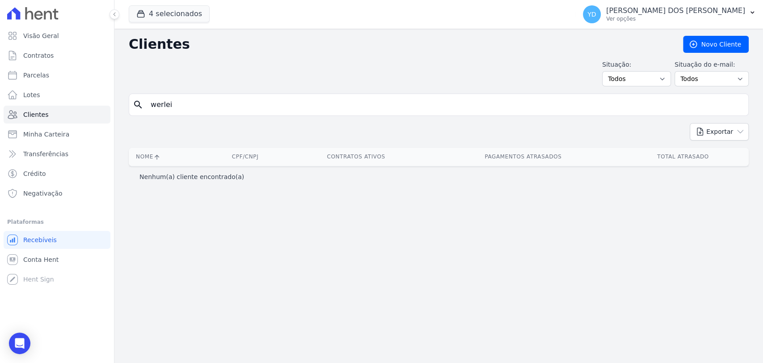
click at [179, 102] on input "werlei" at bounding box center [445, 105] width 600 height 18
click at [87, 112] on link "Clientes" at bounding box center [57, 115] width 107 height 18
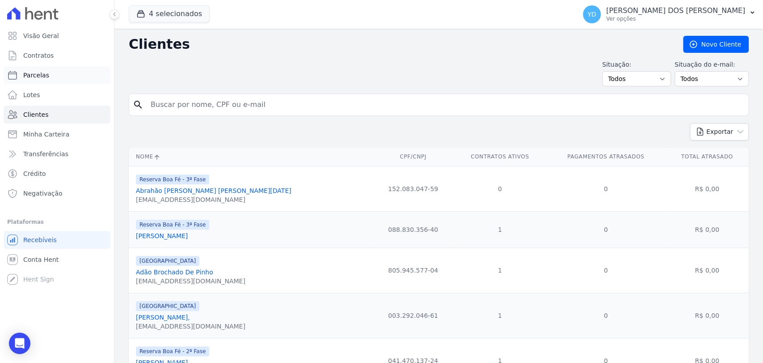
click at [53, 78] on link "Parcelas" at bounding box center [57, 75] width 107 height 18
click at [182, 10] on button "4 selecionados" at bounding box center [169, 13] width 81 height 17
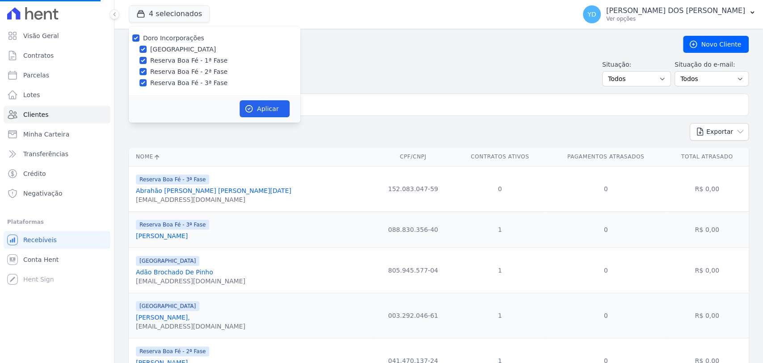
select select
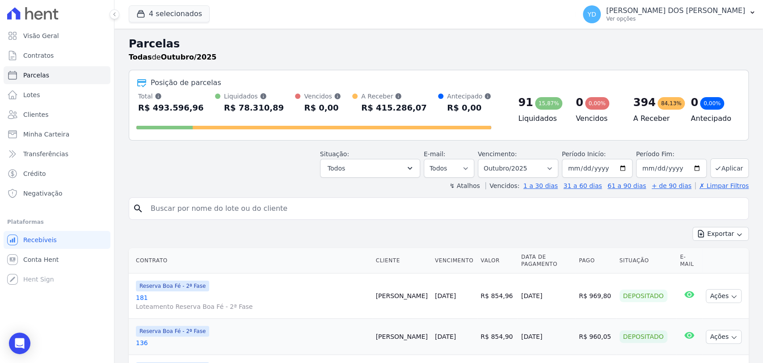
click at [461, 89] on div "Posição de parcelas Total Soma das parcelas pagas, vencidas, em aberto e agenda…" at bounding box center [439, 105] width 620 height 71
click at [519, 166] on select "Filtrar por período ──────── Todos os meses Abril/2022 Maio/2022 Junho/2022 Jul…" at bounding box center [518, 168] width 80 height 19
select select "07/2025"
click at [483, 159] on select "Filtrar por período ──────── Todos os meses Abril/2022 Maio/2022 Junho/2022 Jul…" at bounding box center [518, 168] width 80 height 19
click at [0, 0] on div at bounding box center [0, 0] width 0 height 0
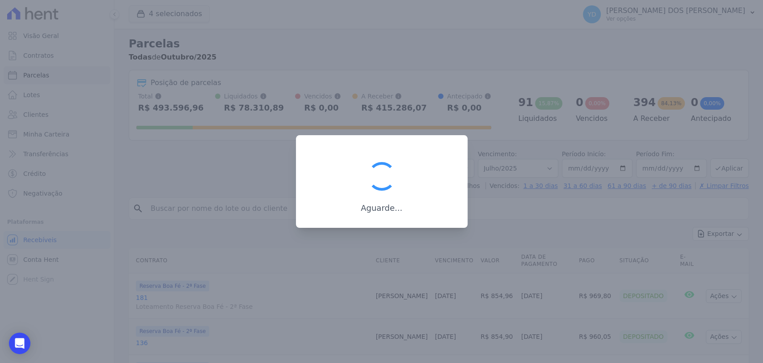
drag, startPoint x: 518, startPoint y: 125, endPoint x: 534, endPoint y: 159, distance: 37.8
click at [521, 133] on div at bounding box center [381, 181] width 763 height 363
click at [536, 165] on div at bounding box center [381, 181] width 763 height 363
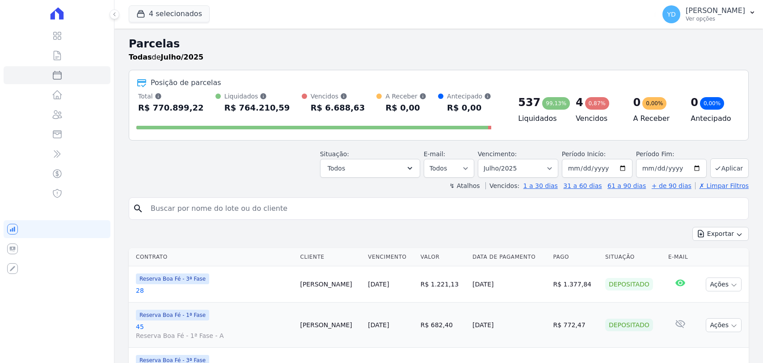
select select
drag, startPoint x: 0, startPoint y: 0, endPoint x: 536, endPoint y: 167, distance: 561.5
click at [536, 167] on select "[GEOGRAPHIC_DATA] por período ──────── Todos os meses Abril/2022 Maio/2022 Junh…" at bounding box center [518, 168] width 80 height 19
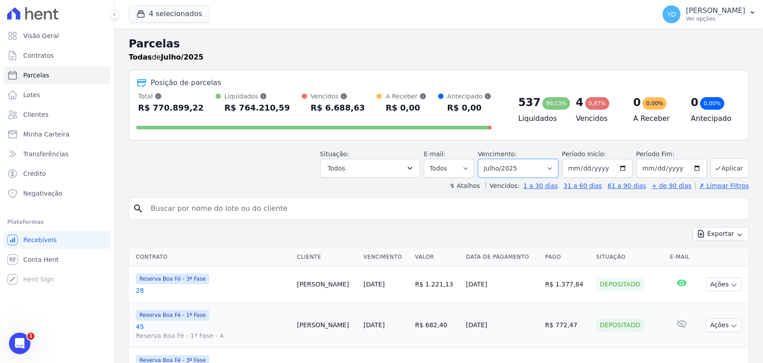
select select "08/2025"
click at [483, 159] on select "[GEOGRAPHIC_DATA] por período ──────── Todos os meses Abril/2022 Maio/2022 Junh…" at bounding box center [518, 168] width 80 height 19
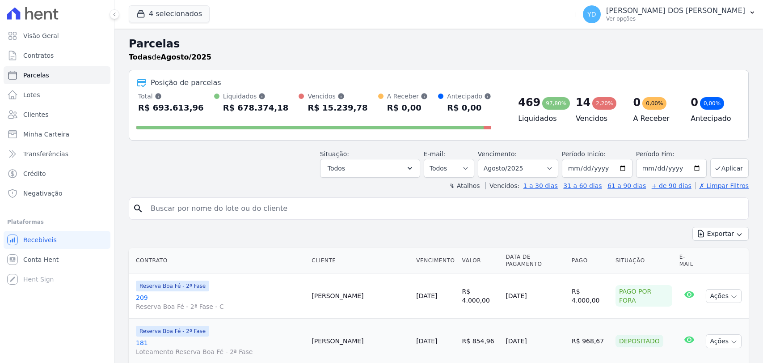
select select
click at [693, 167] on input "[DATE]" at bounding box center [671, 168] width 71 height 19
type input "[DATE]"
click at [730, 170] on button "Aplicar" at bounding box center [730, 167] width 38 height 19
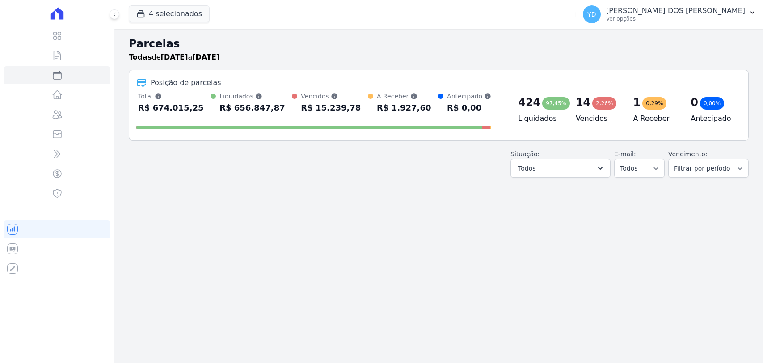
select select
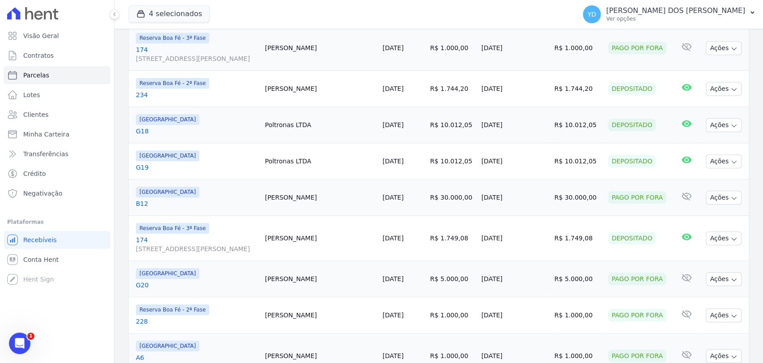
scroll to position [224, 0]
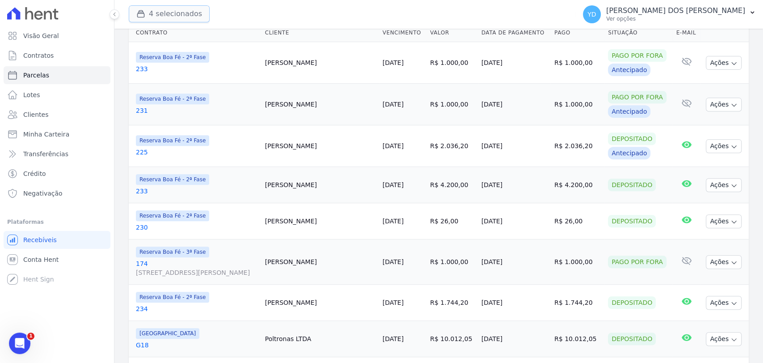
click at [185, 19] on button "4 selecionados" at bounding box center [169, 13] width 81 height 17
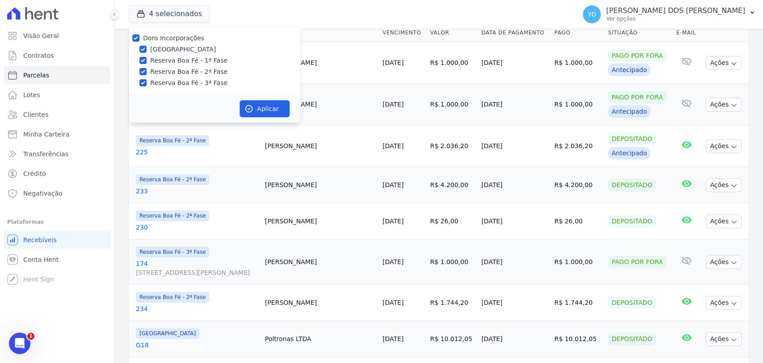
click at [182, 40] on label "Doro Incorporações" at bounding box center [173, 37] width 61 height 7
click at [140, 40] on input "Doro Incorporações" at bounding box center [135, 37] width 7 height 7
checkbox input "false"
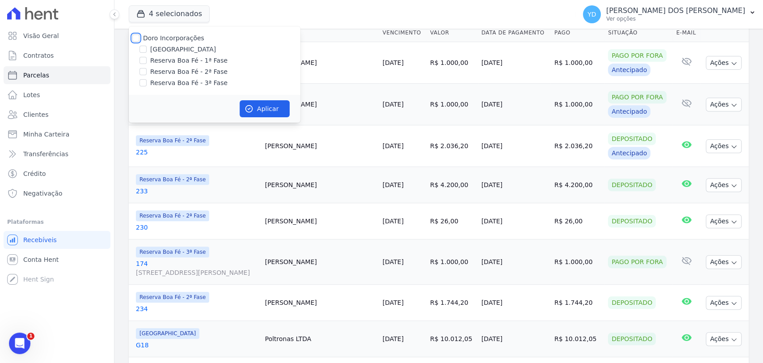
checkbox input "false"
click at [194, 83] on label "Reserva Boa Fé - 3ª Fase" at bounding box center [188, 82] width 77 height 9
click at [147, 83] on input "Reserva Boa Fé - 3ª Fase" at bounding box center [143, 82] width 7 height 7
checkbox input "true"
click at [237, 97] on div "Aplicar" at bounding box center [215, 109] width 172 height 28
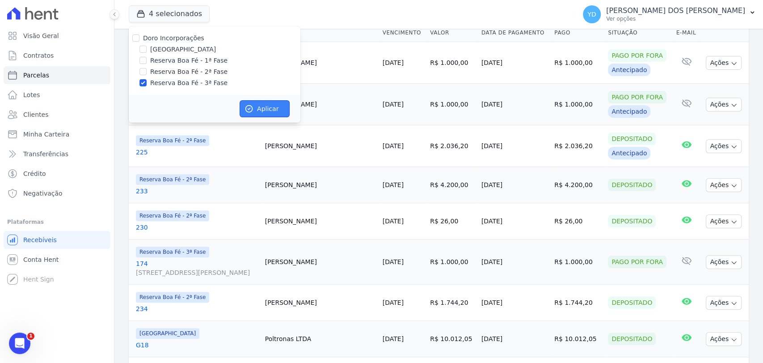
click at [247, 108] on icon "button" at bounding box center [249, 108] width 9 height 9
select select
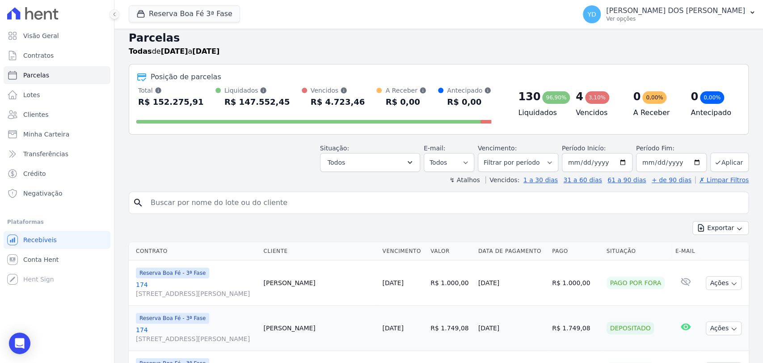
scroll to position [0, 0]
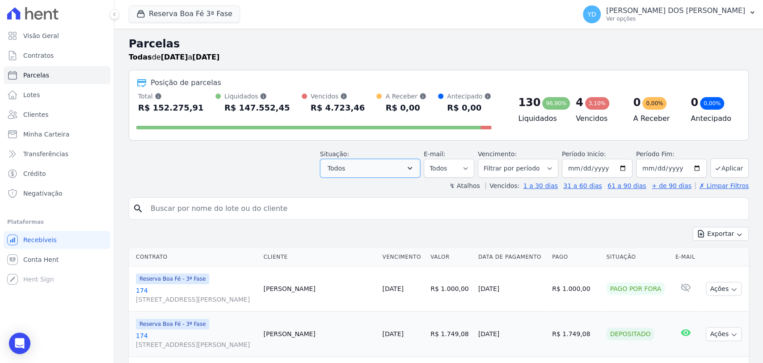
click at [390, 164] on button "Todos" at bounding box center [370, 168] width 100 height 19
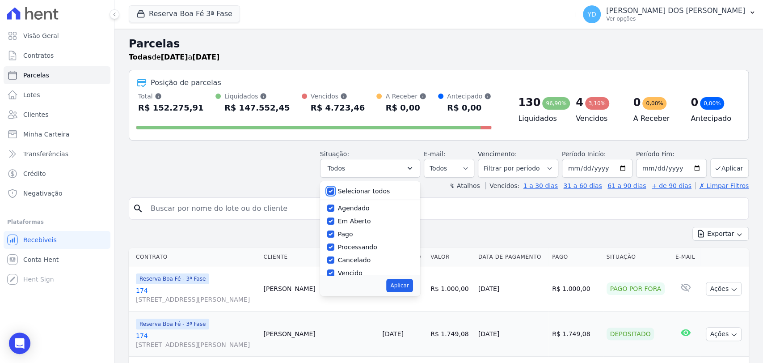
click at [334, 193] on input "Selecionar todos" at bounding box center [330, 190] width 7 height 7
checkbox input "false"
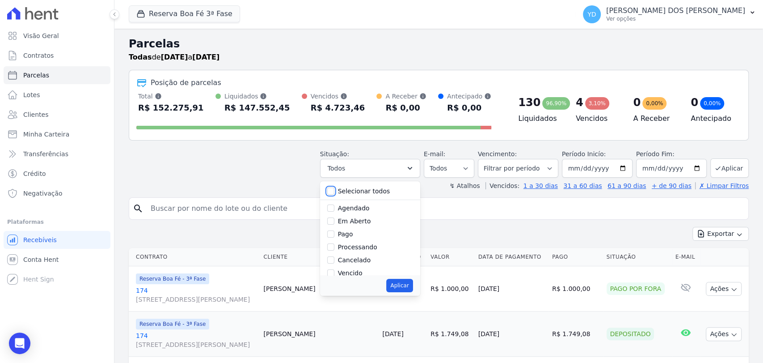
checkbox input "false"
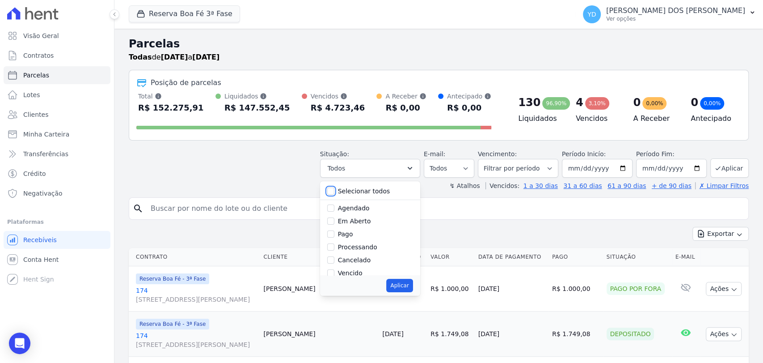
checkbox input "false"
click at [345, 254] on label "Pago por fora" at bounding box center [359, 252] width 42 height 7
click at [334, 254] on input "Pago por fora" at bounding box center [330, 252] width 7 height 7
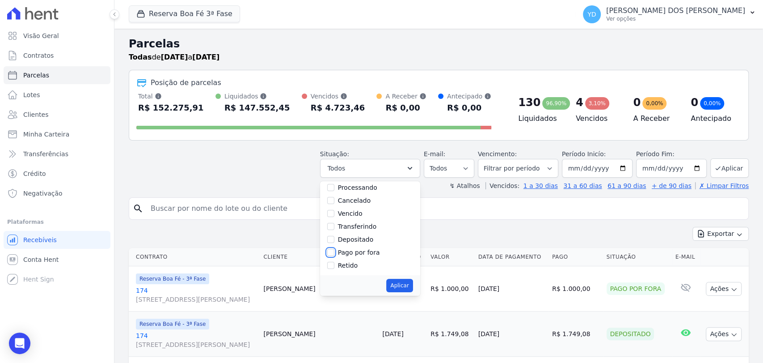
checkbox input "true"
click at [402, 289] on button "Aplicar" at bounding box center [399, 285] width 26 height 13
select select "paid_externally"
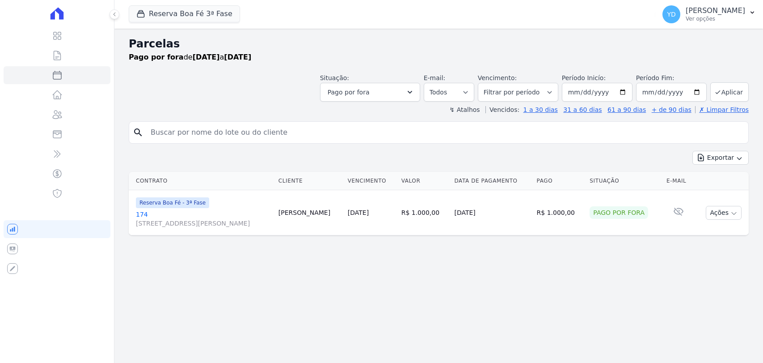
select select
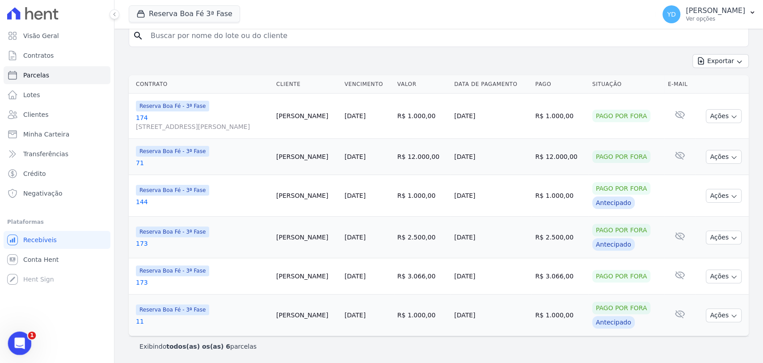
click at [17, 341] on icon "Abrir mensagem da Intercom" at bounding box center [18, 341] width 15 height 15
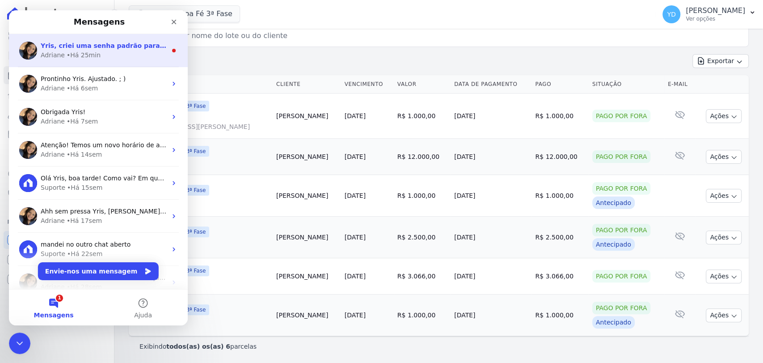
click at [82, 52] on div "• Há 25min" at bounding box center [84, 55] width 34 height 9
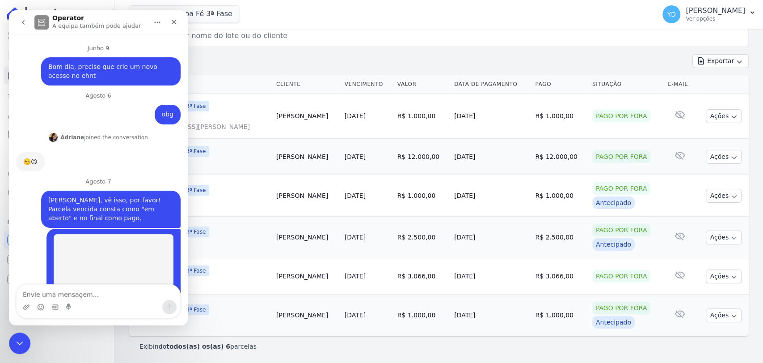
scroll to position [1, 0]
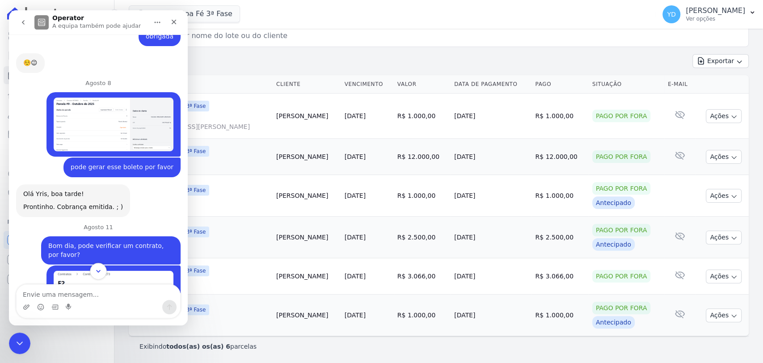
click at [99, 275] on icon "Scroll to bottom" at bounding box center [98, 271] width 8 height 8
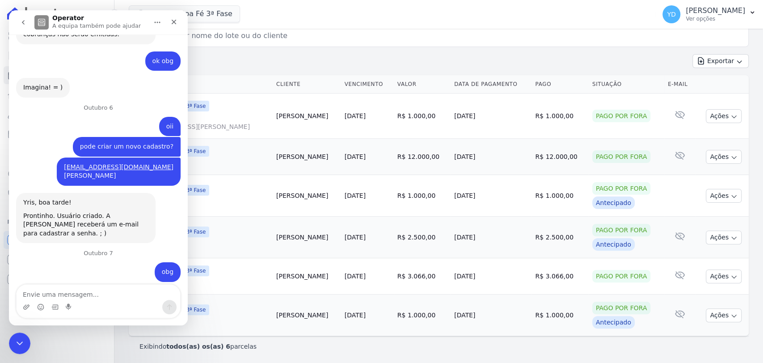
scroll to position [8571, 0]
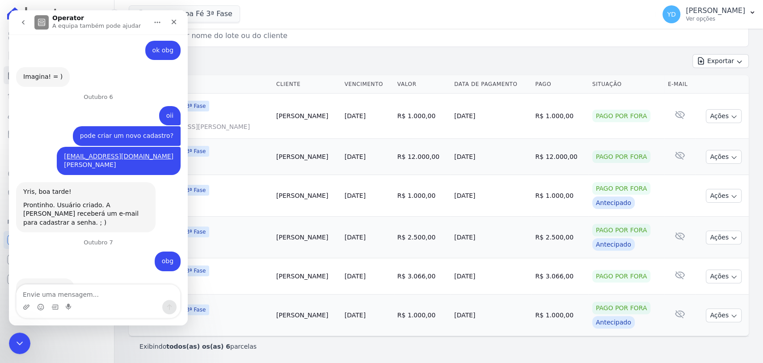
drag, startPoint x: 133, startPoint y: 255, endPoint x: 44, endPoint y: 258, distance: 88.6
copy link "francianealvesb@outlook.com"
drag, startPoint x: 47, startPoint y: 244, endPoint x: 8, endPoint y: 243, distance: 39.4
click at [9, 243] on html "Operator A equipa também pode ajudar Junho 9 Bom dia, preciso que crie um novo …" at bounding box center [98, 167] width 179 height 315
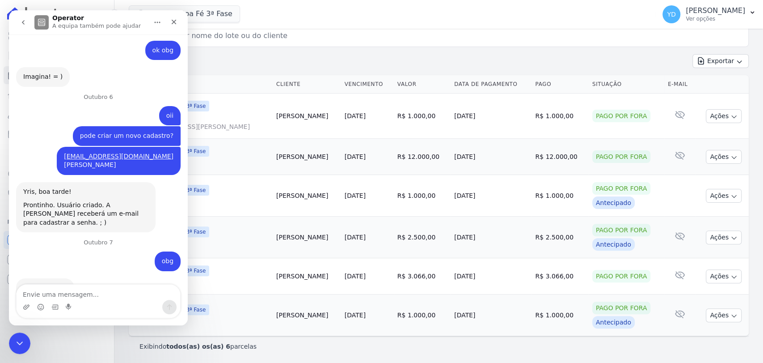
copy div "doro123"
click at [30, 329] on div "Visão Geral Contratos Parcelas Lotes Clientes Minha Carteira Transferências Cré…" at bounding box center [57, 181] width 114 height 363
click at [25, 341] on div "Fechar mensagem da Intercom" at bounding box center [18, 341] width 21 height 21
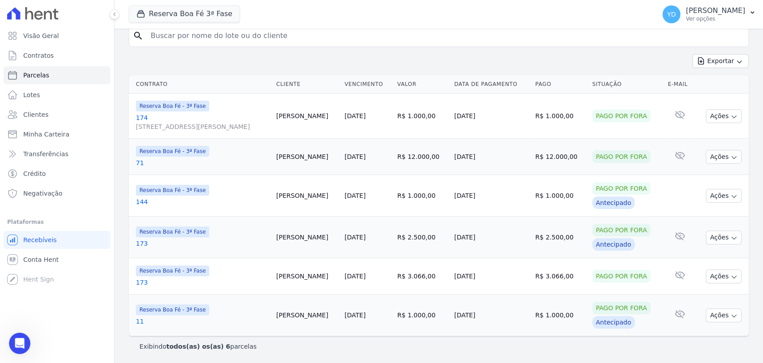
click at [108, 22] on div at bounding box center [110, 14] width 10 height 29
drag, startPoint x: 209, startPoint y: 127, endPoint x: 204, endPoint y: 123, distance: 7.3
click at [209, 128] on span "[STREET_ADDRESS][PERSON_NAME]" at bounding box center [202, 126] width 133 height 9
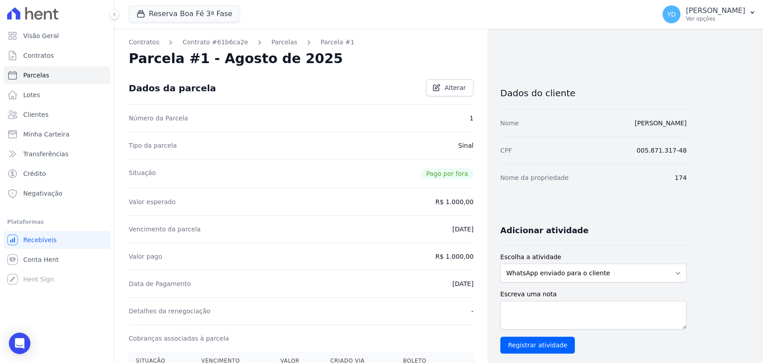
select select
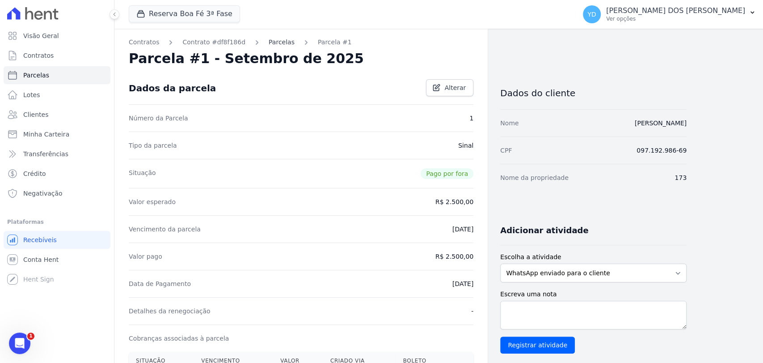
click at [278, 46] on link "Parcelas" at bounding box center [282, 42] width 26 height 9
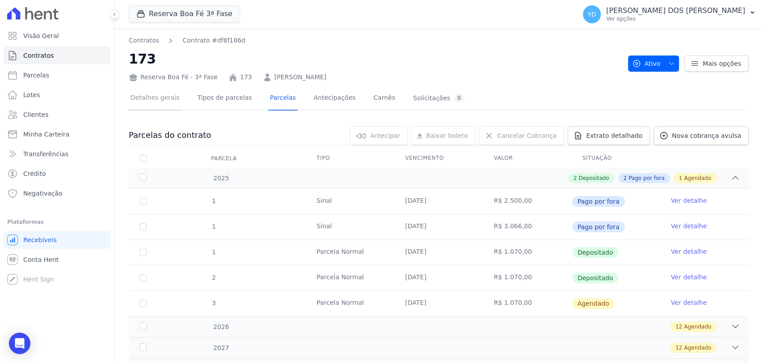
click at [150, 95] on link "Detalhes gerais" at bounding box center [155, 99] width 53 height 24
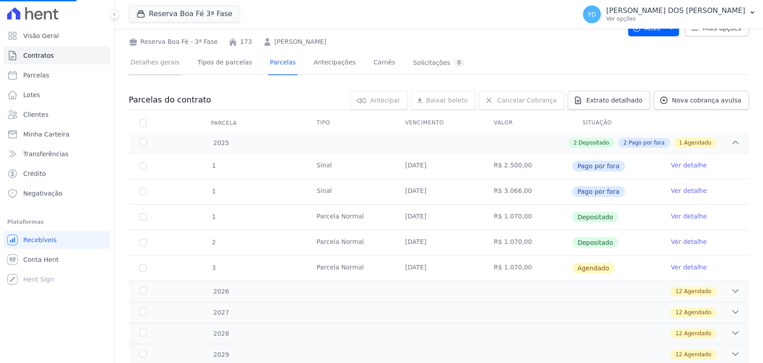
scroll to position [83, 0]
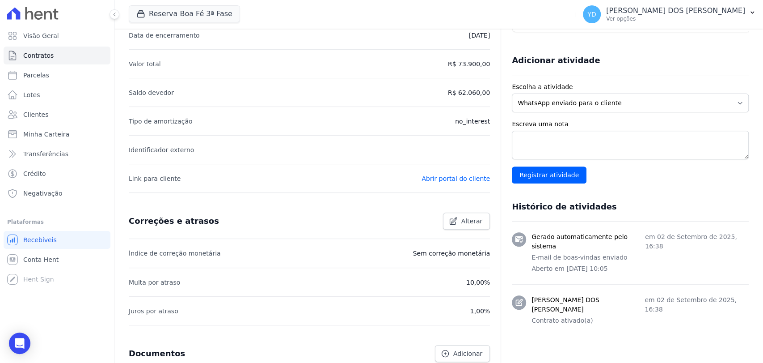
scroll to position [347, 0]
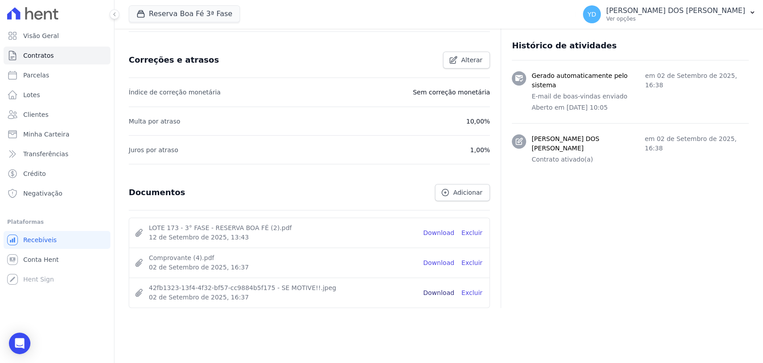
click at [443, 288] on link "Download" at bounding box center [438, 292] width 31 height 9
